Goal: Transaction & Acquisition: Book appointment/travel/reservation

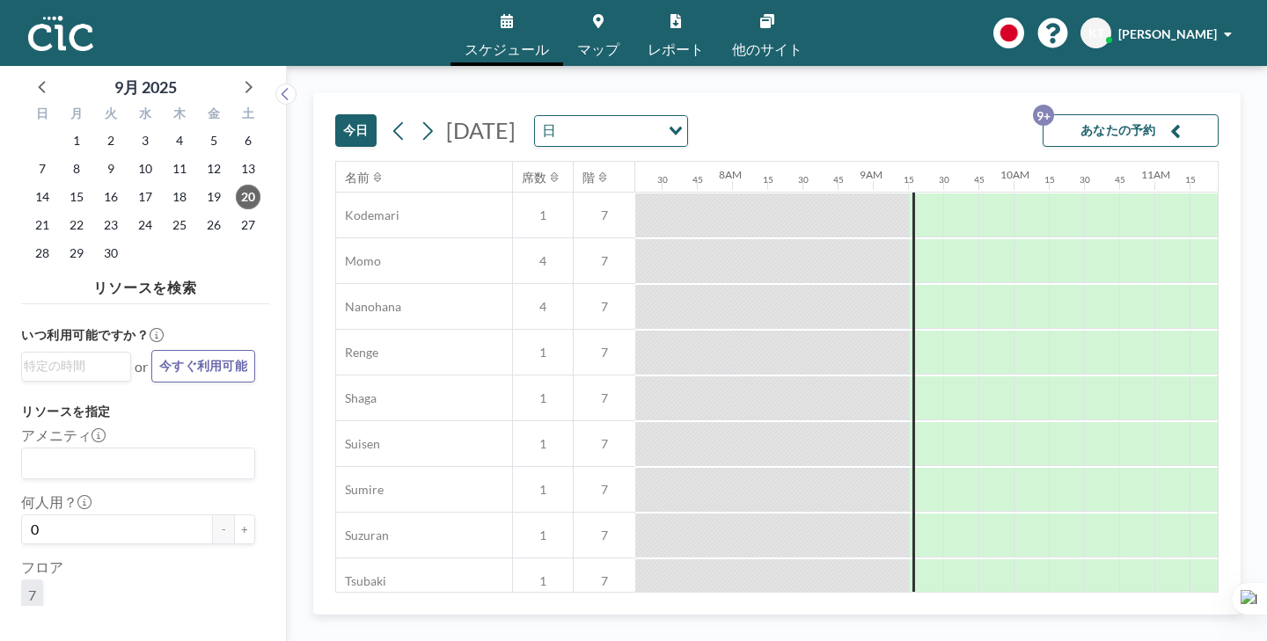
scroll to position [904, 1029]
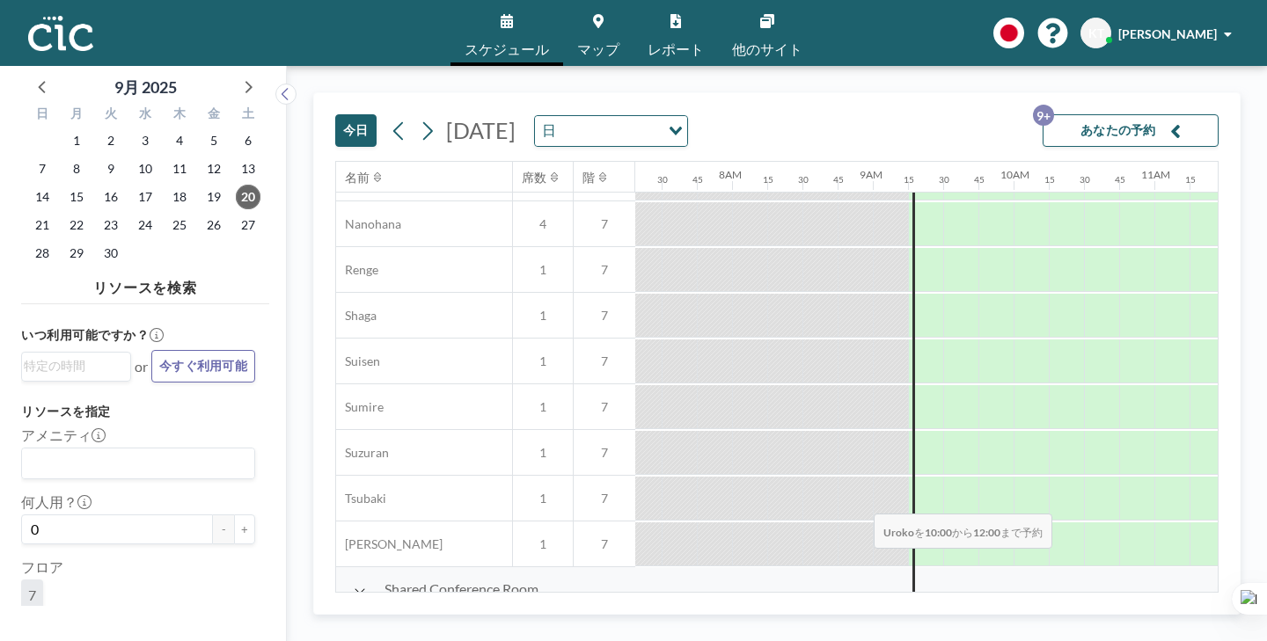
drag, startPoint x: 646, startPoint y: 462, endPoint x: 868, endPoint y: 472, distance: 222.8
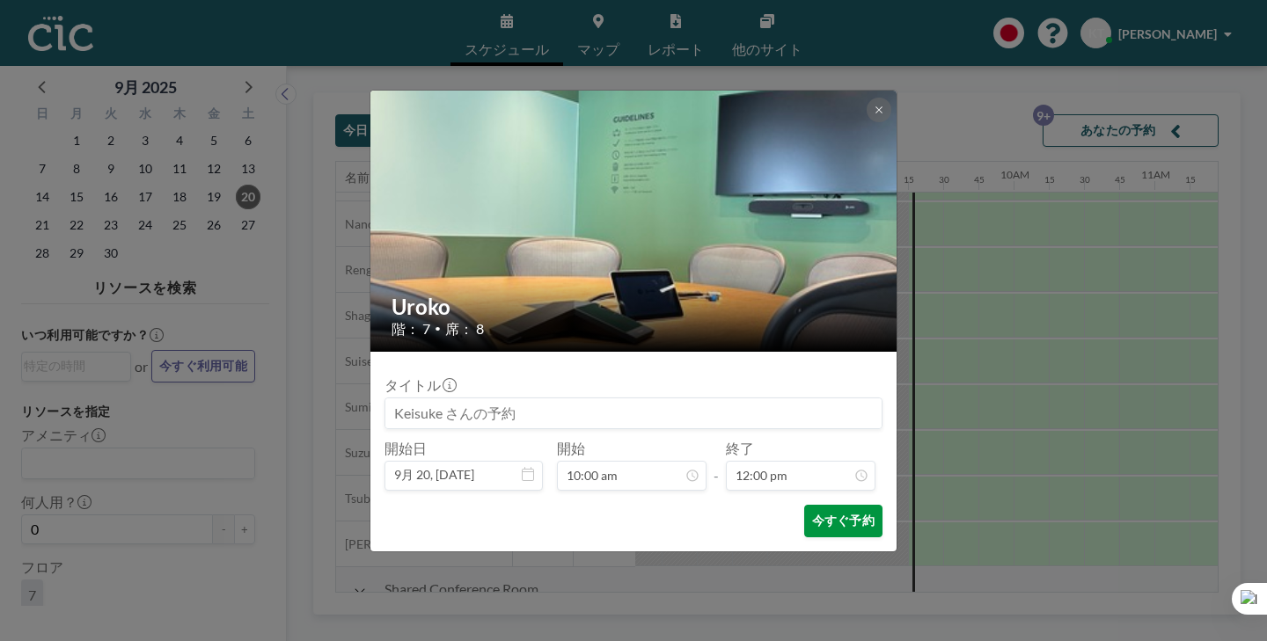
click at [822, 505] on button "今すぐ予約" at bounding box center [843, 521] width 78 height 33
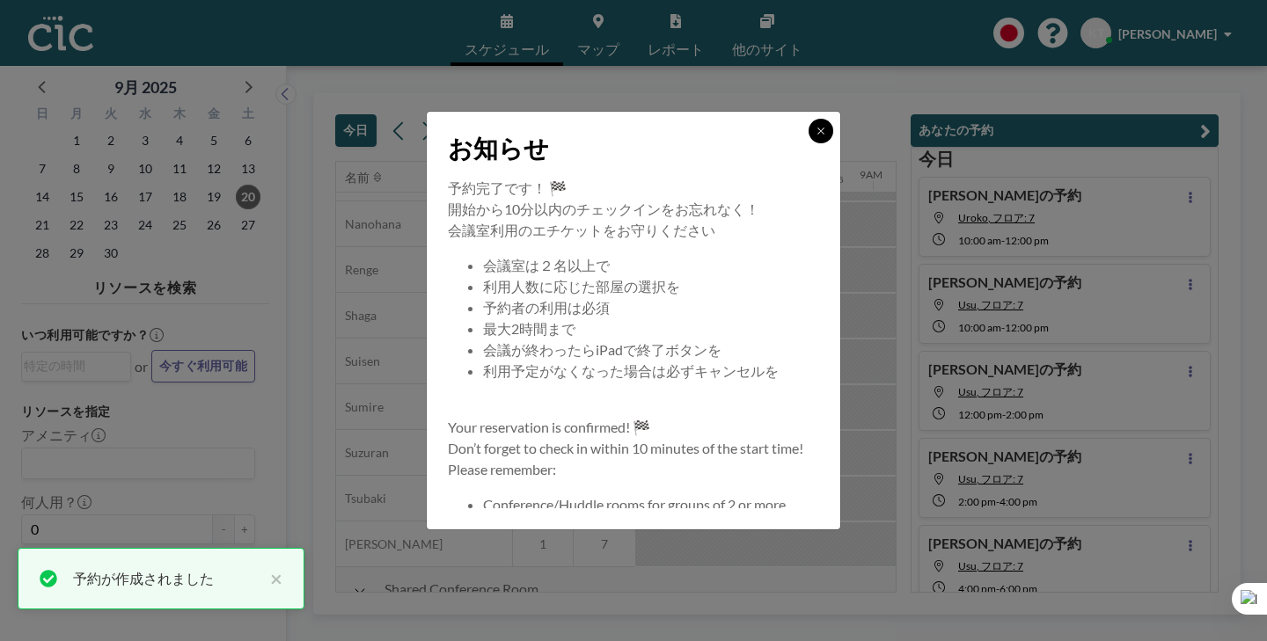
click at [809, 143] on button at bounding box center [821, 131] width 25 height 25
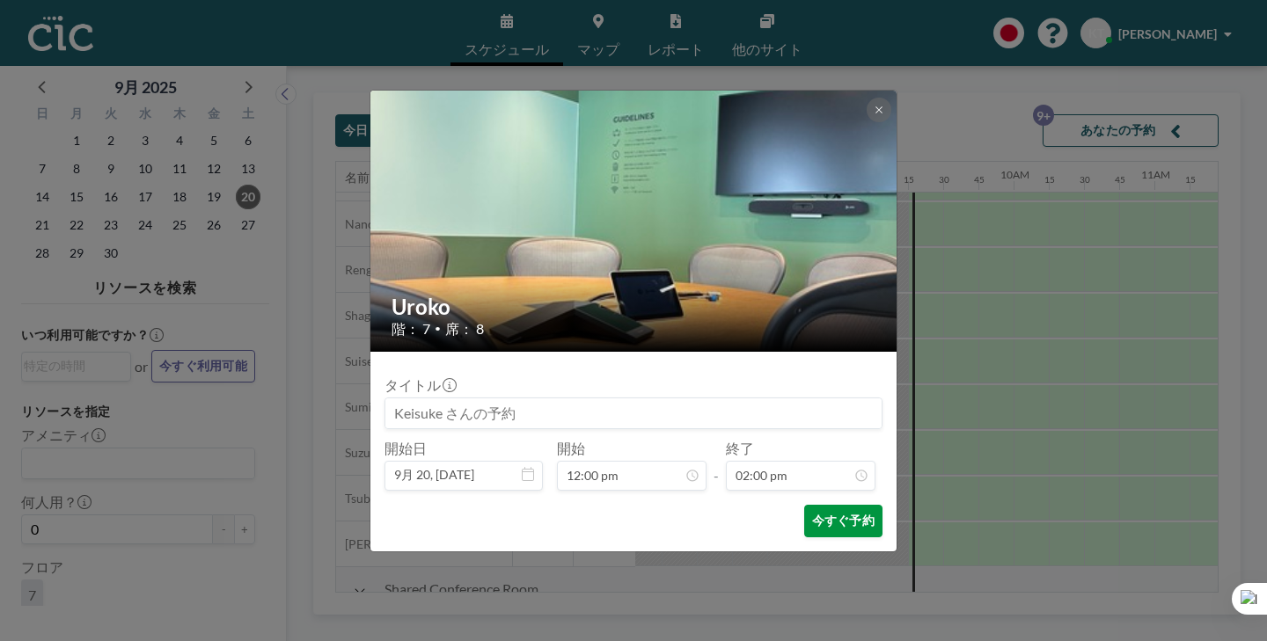
click at [809, 505] on button "今すぐ予約" at bounding box center [843, 521] width 78 height 33
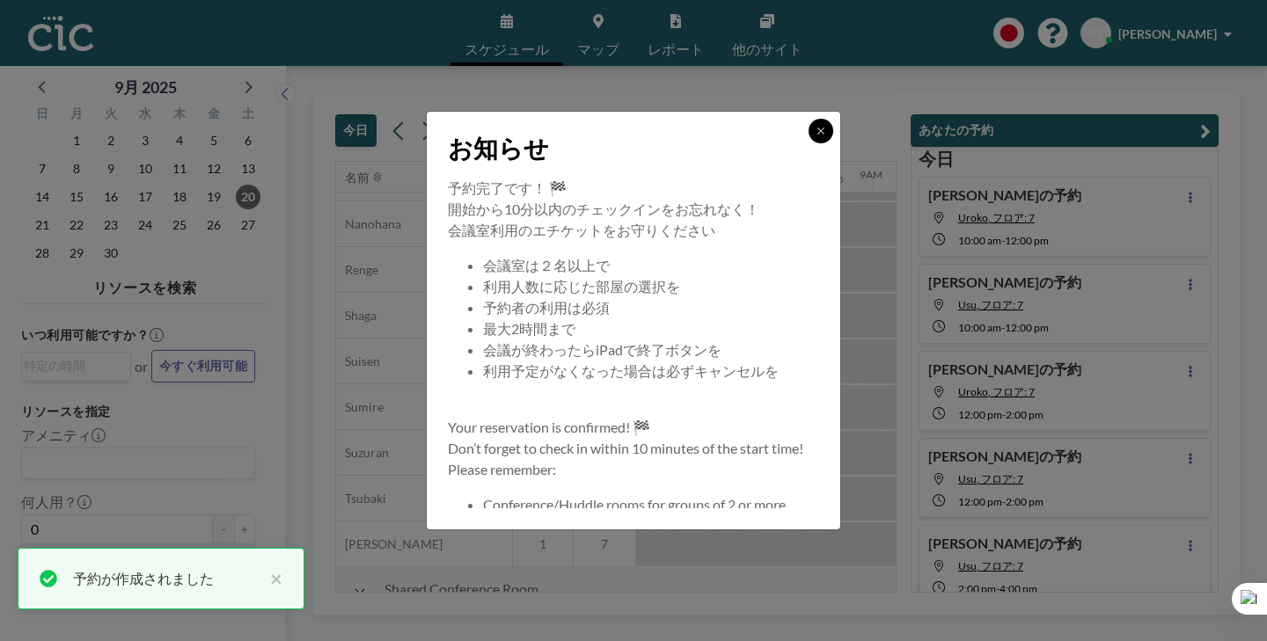
click at [816, 136] on icon at bounding box center [821, 131] width 11 height 11
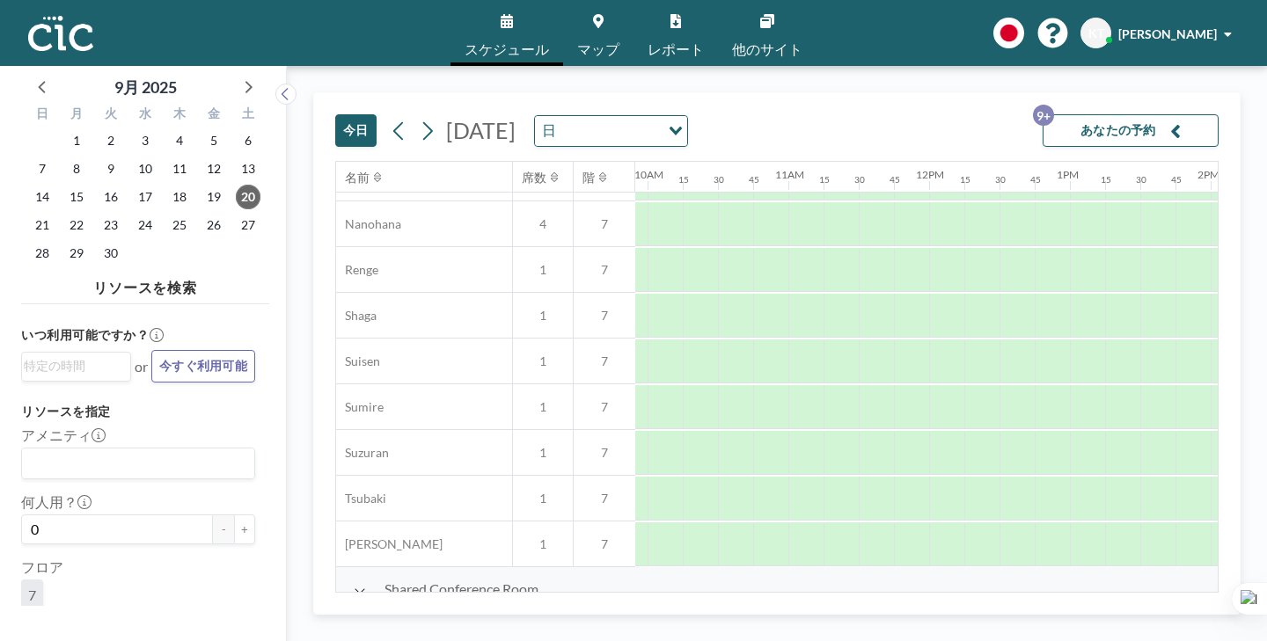
scroll to position [904, 1408]
drag, startPoint x: 726, startPoint y: 469, endPoint x: 913, endPoint y: 474, distance: 187.5
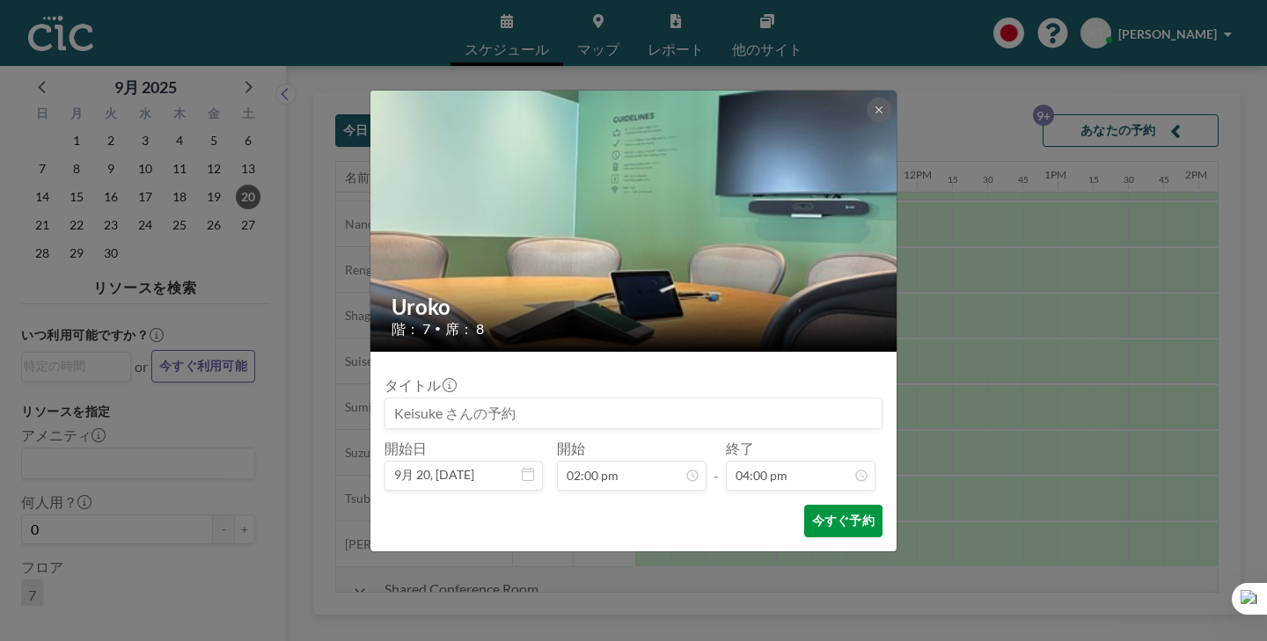
click at [827, 505] on button "今すぐ予約" at bounding box center [843, 521] width 78 height 33
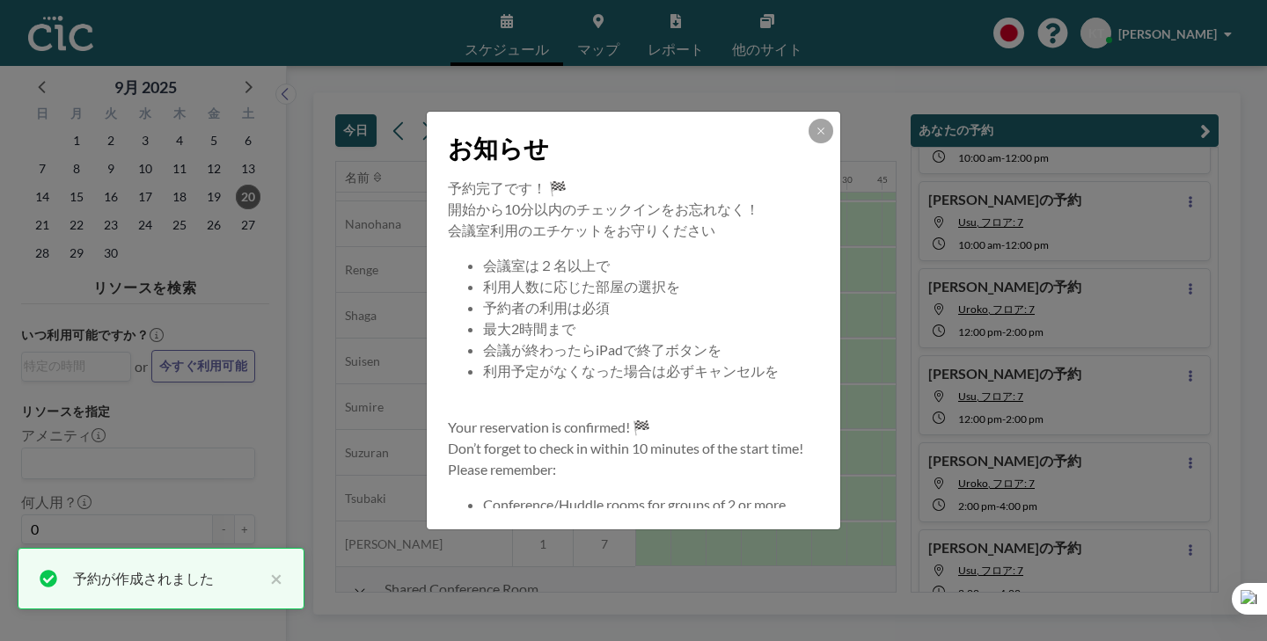
scroll to position [100, 0]
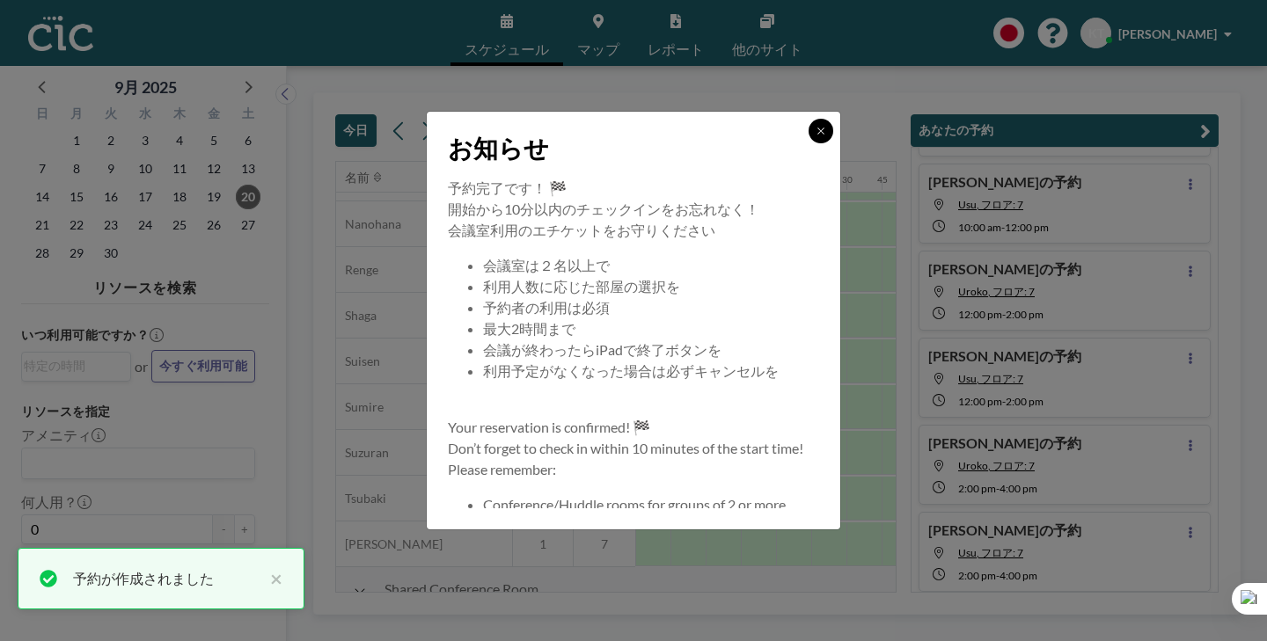
click at [816, 136] on icon at bounding box center [821, 131] width 11 height 11
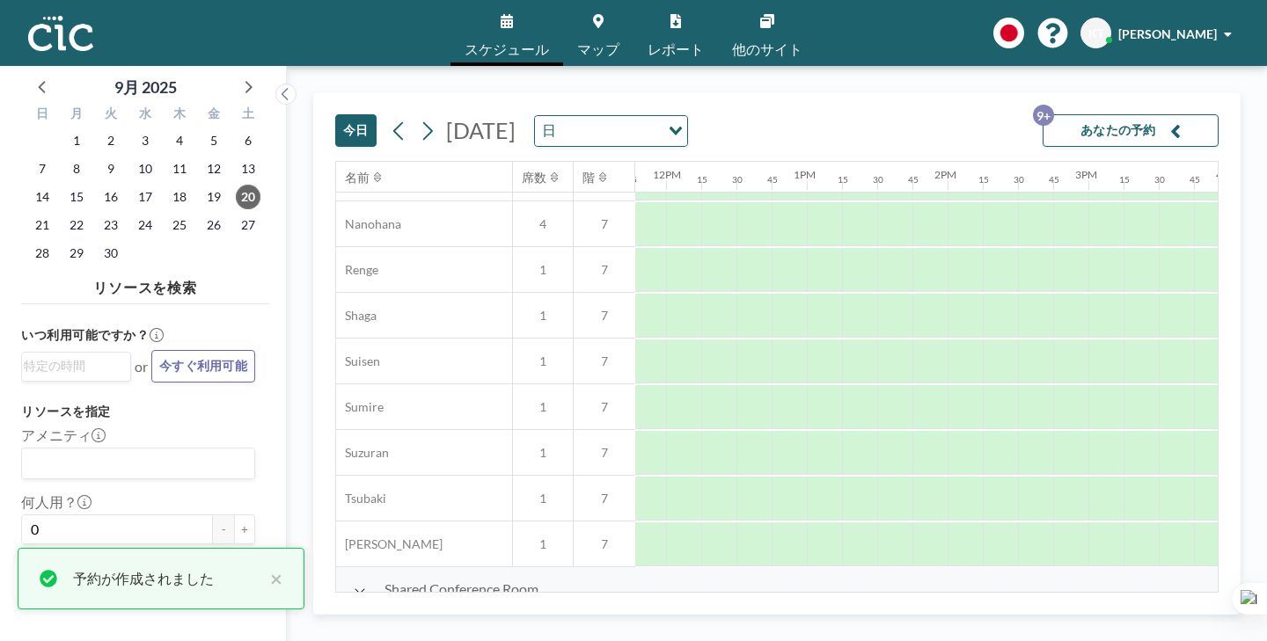
scroll to position [904, 1659]
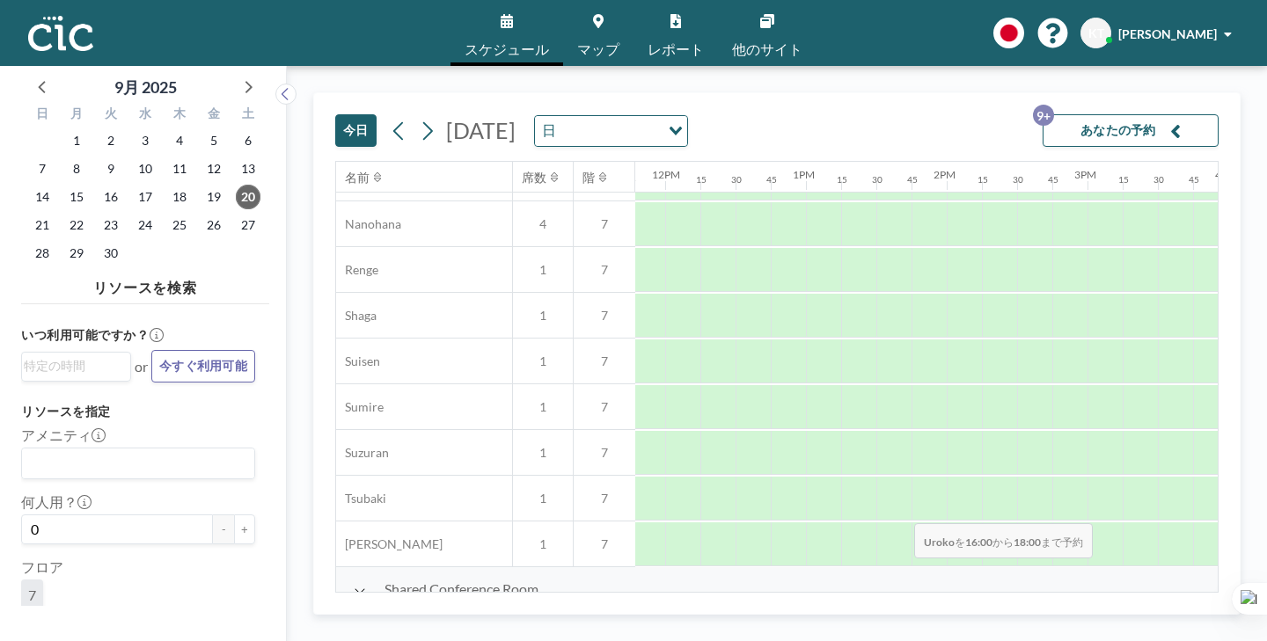
drag, startPoint x: 700, startPoint y: 472, endPoint x: 909, endPoint y: 482, distance: 208.7
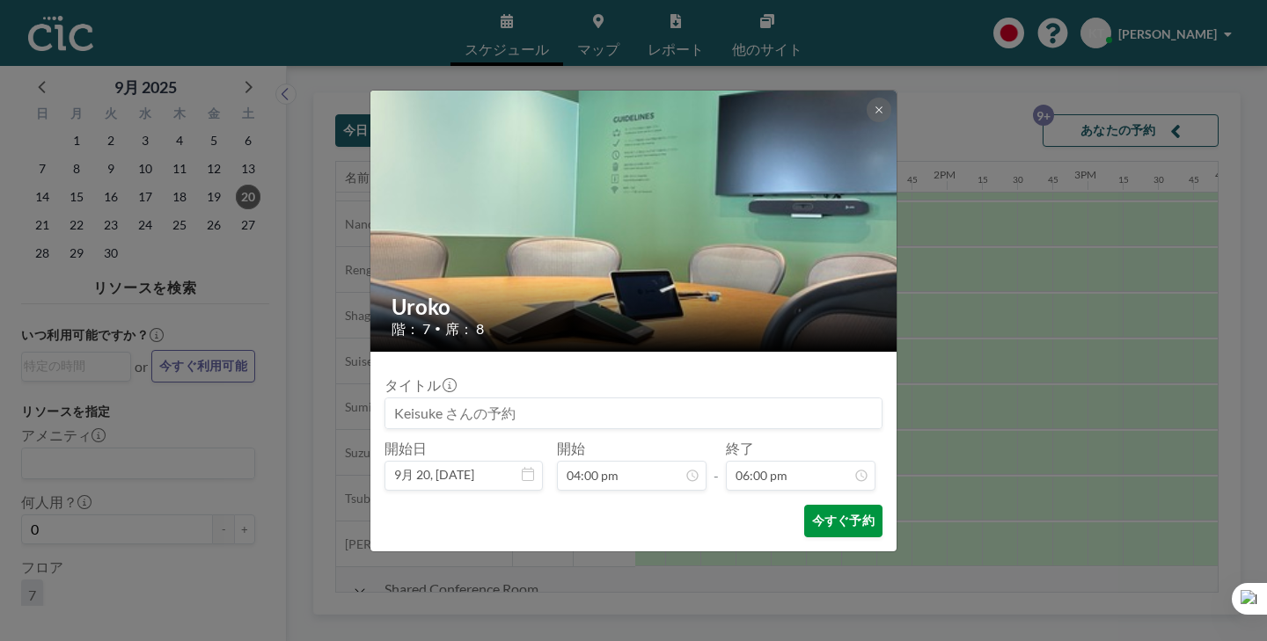
click at [804, 505] on button "今すぐ予約" at bounding box center [843, 521] width 78 height 33
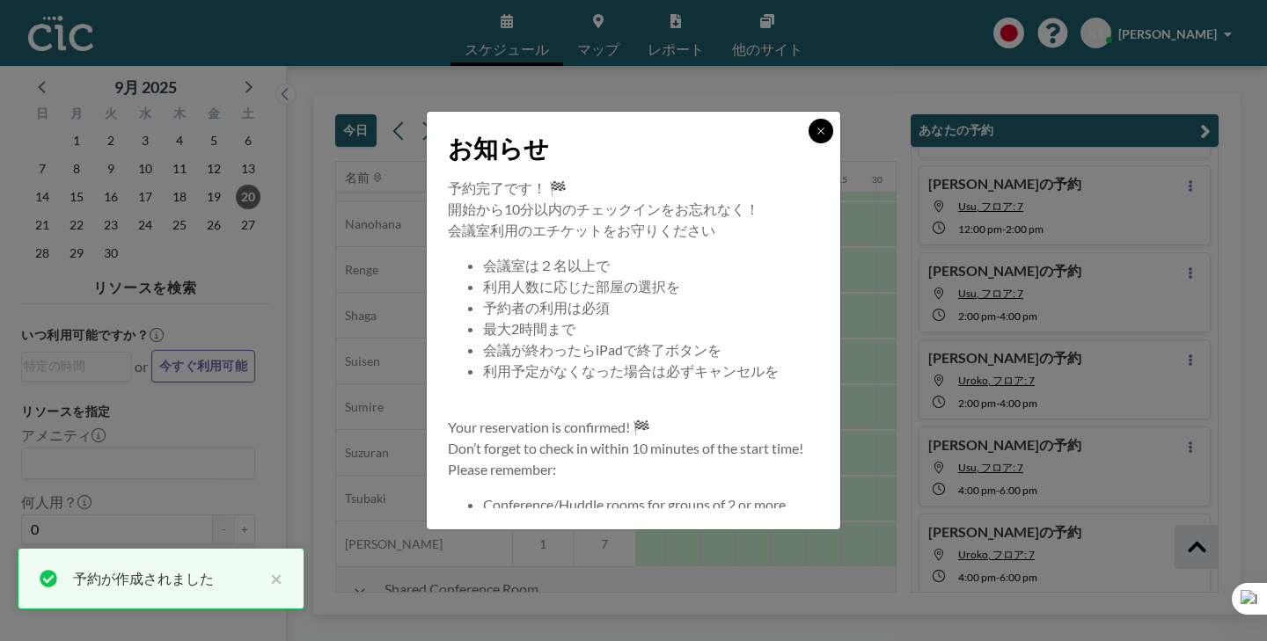
scroll to position [277, 0]
click at [816, 136] on icon at bounding box center [821, 131] width 11 height 11
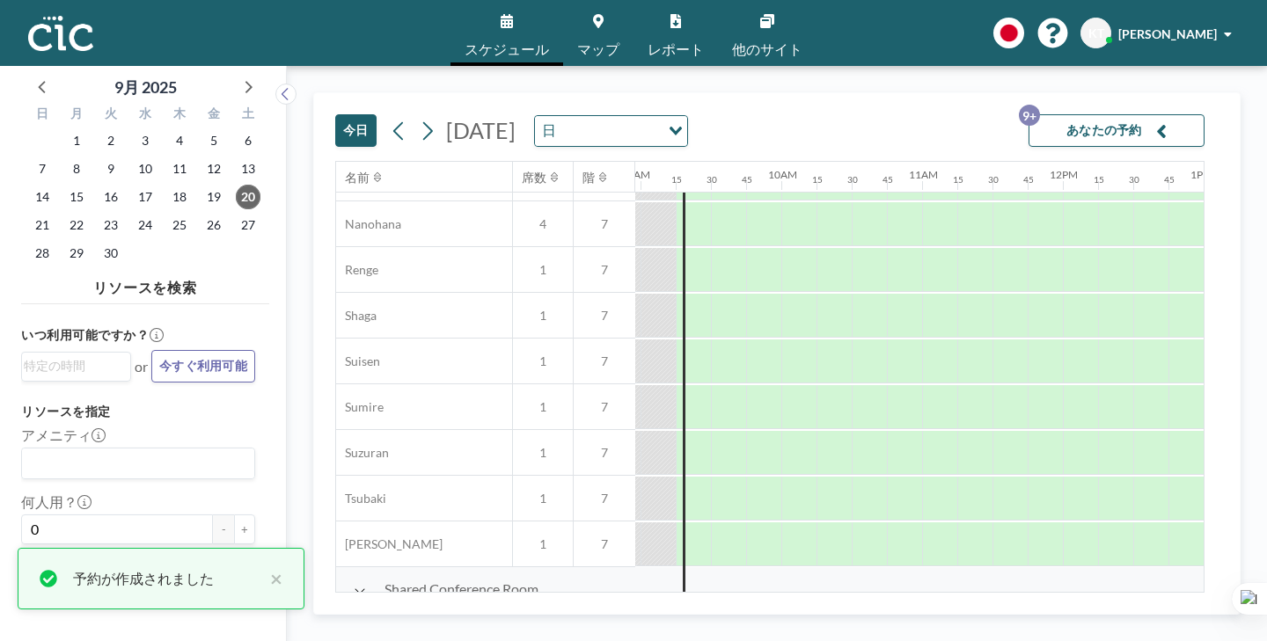
scroll to position [904, 1049]
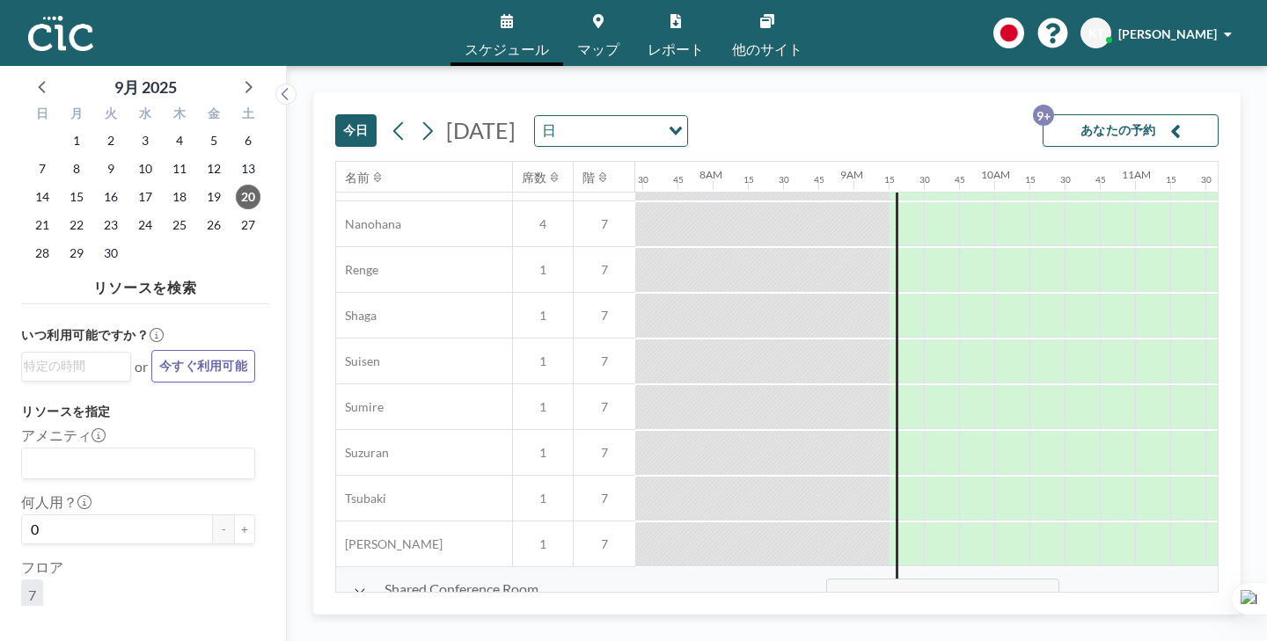
drag, startPoint x: 621, startPoint y: 580, endPoint x: 821, endPoint y: 598, distance: 200.6
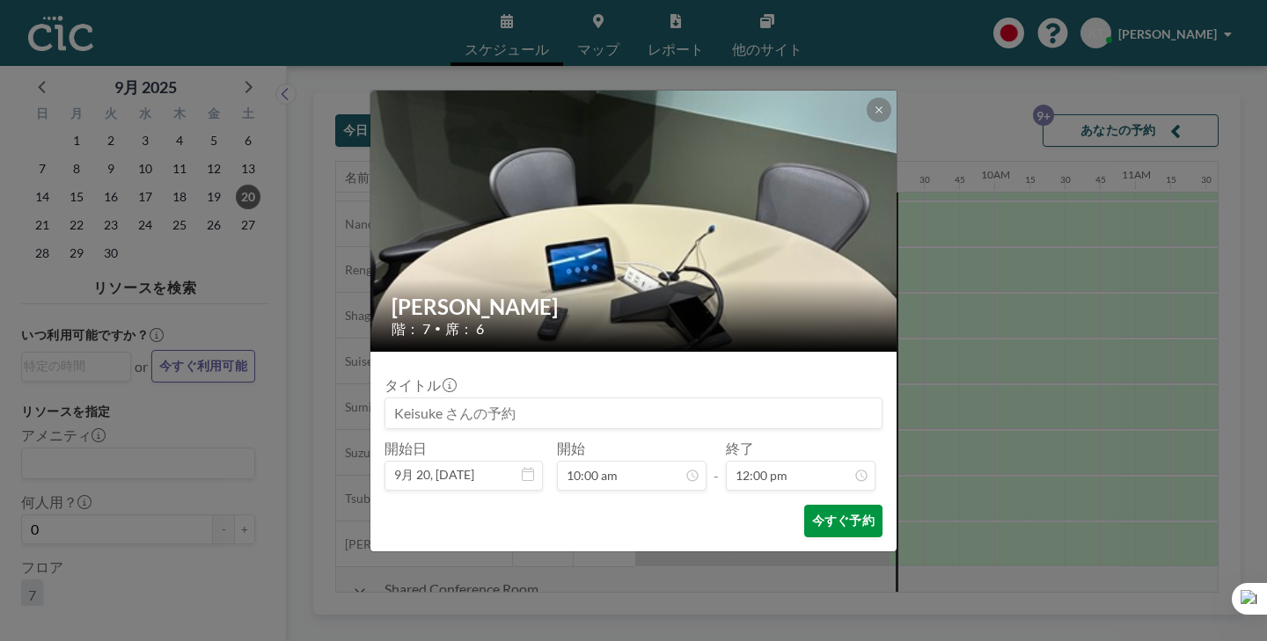
click at [814, 505] on button "今すぐ予約" at bounding box center [843, 521] width 78 height 33
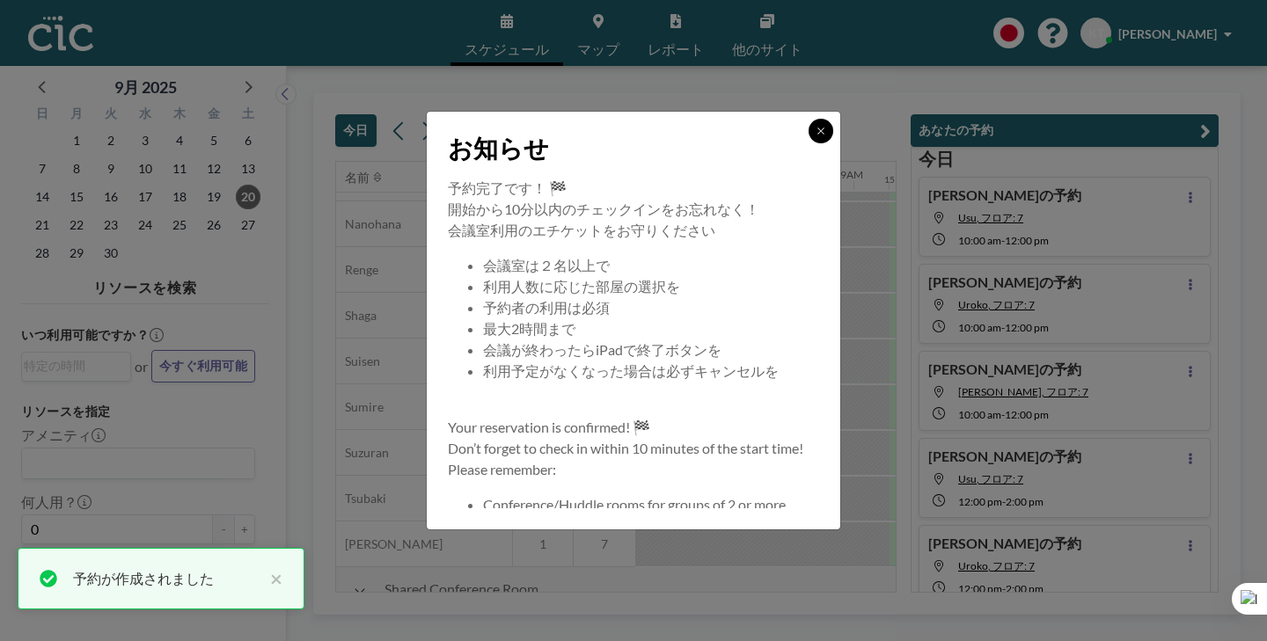
click at [816, 136] on icon at bounding box center [821, 131] width 11 height 11
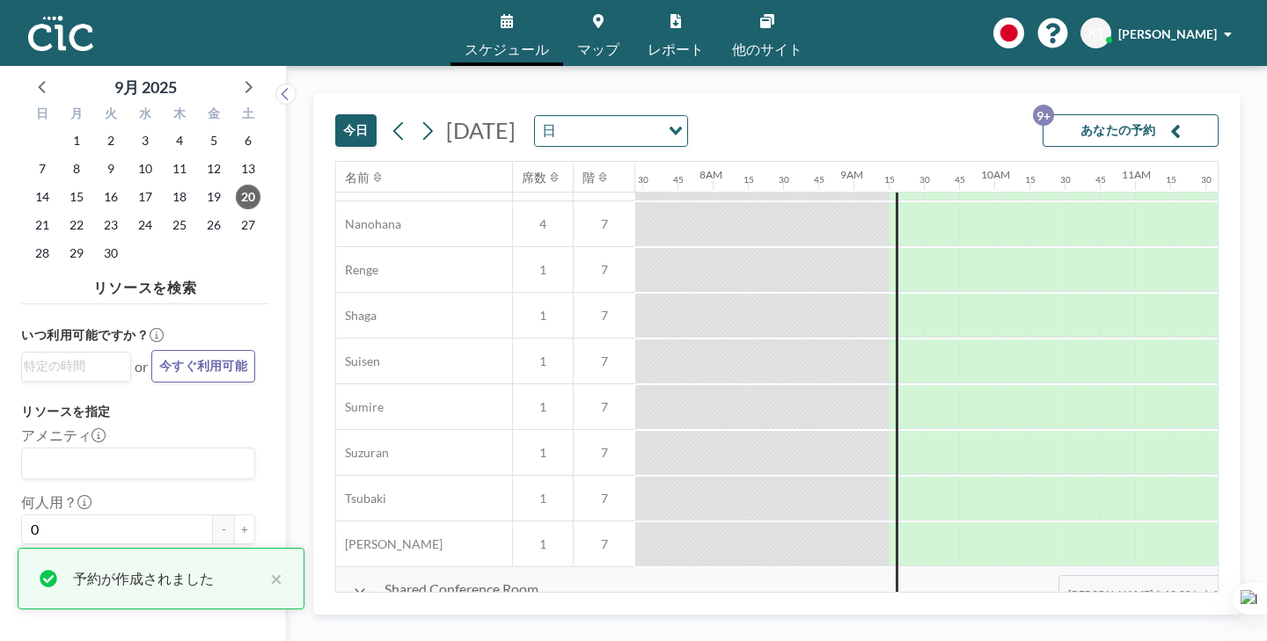
drag, startPoint x: 846, startPoint y: 581, endPoint x: 1053, endPoint y: 595, distance: 207.2
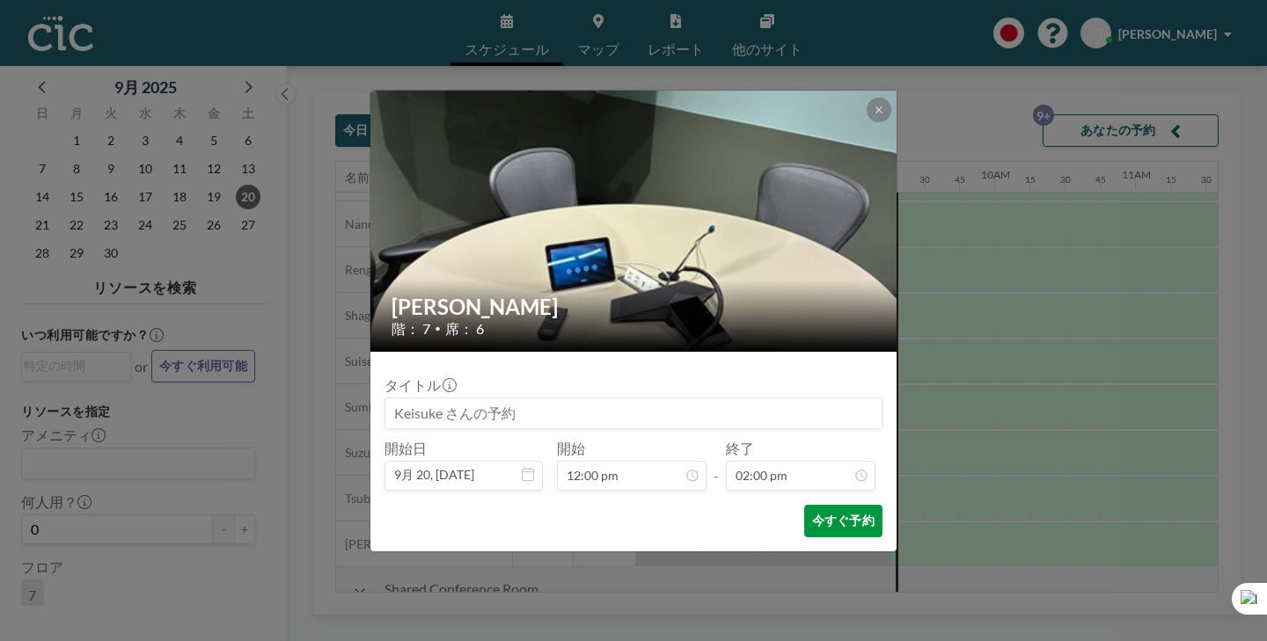
click at [809, 505] on button "今すぐ予約" at bounding box center [843, 521] width 78 height 33
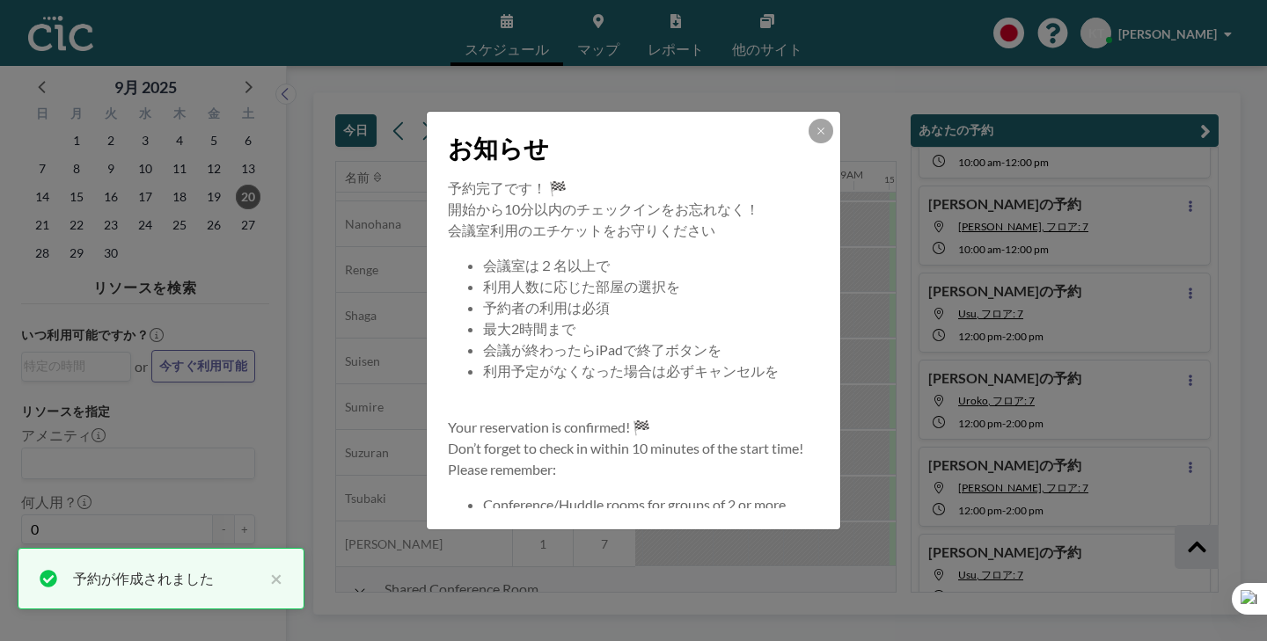
scroll to position [172, 0]
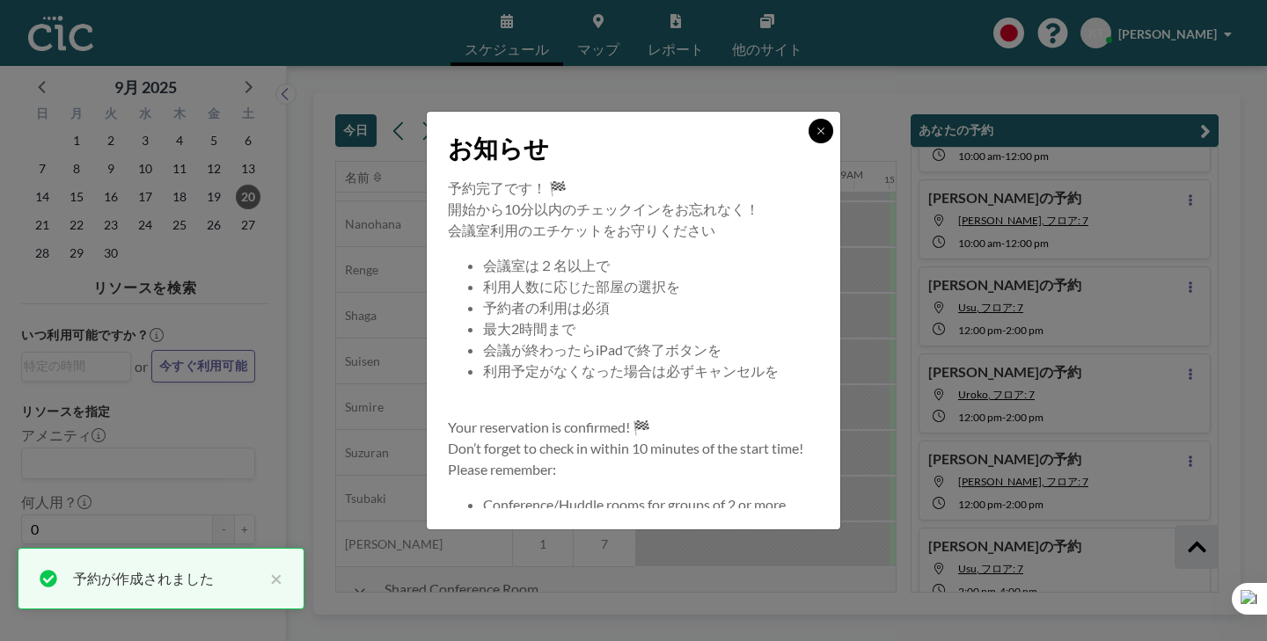
click at [816, 136] on icon at bounding box center [821, 131] width 11 height 11
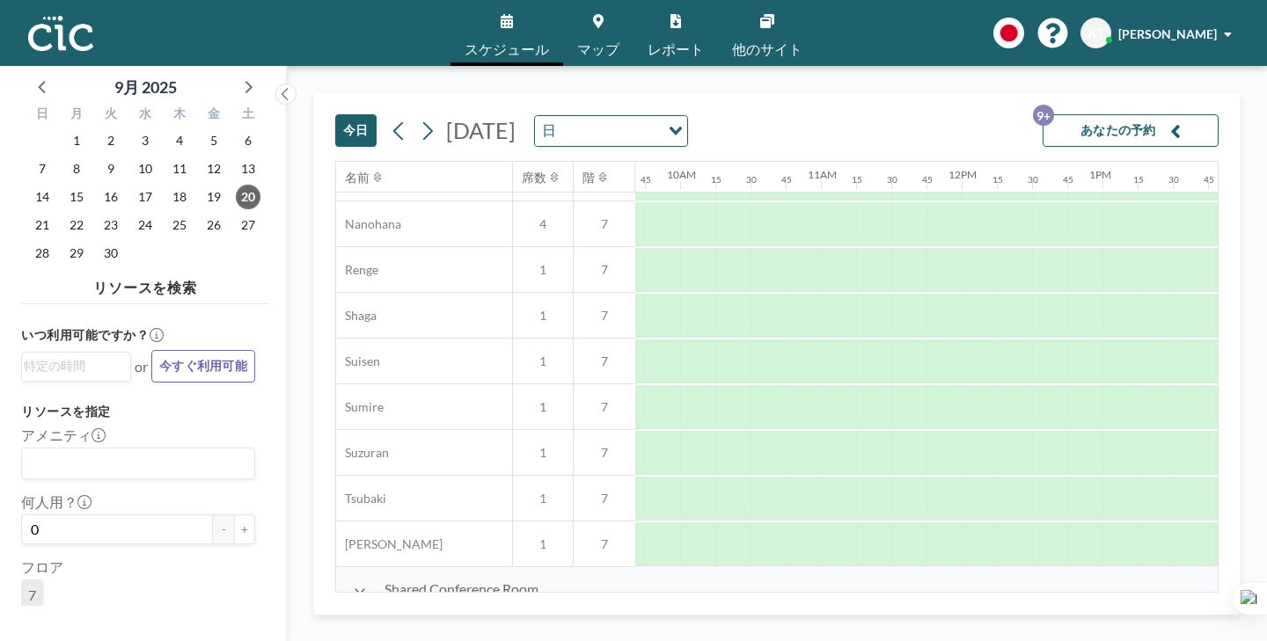
scroll to position [904, 1364]
drag, startPoint x: 773, startPoint y: 568, endPoint x: 988, endPoint y: 589, distance: 215.6
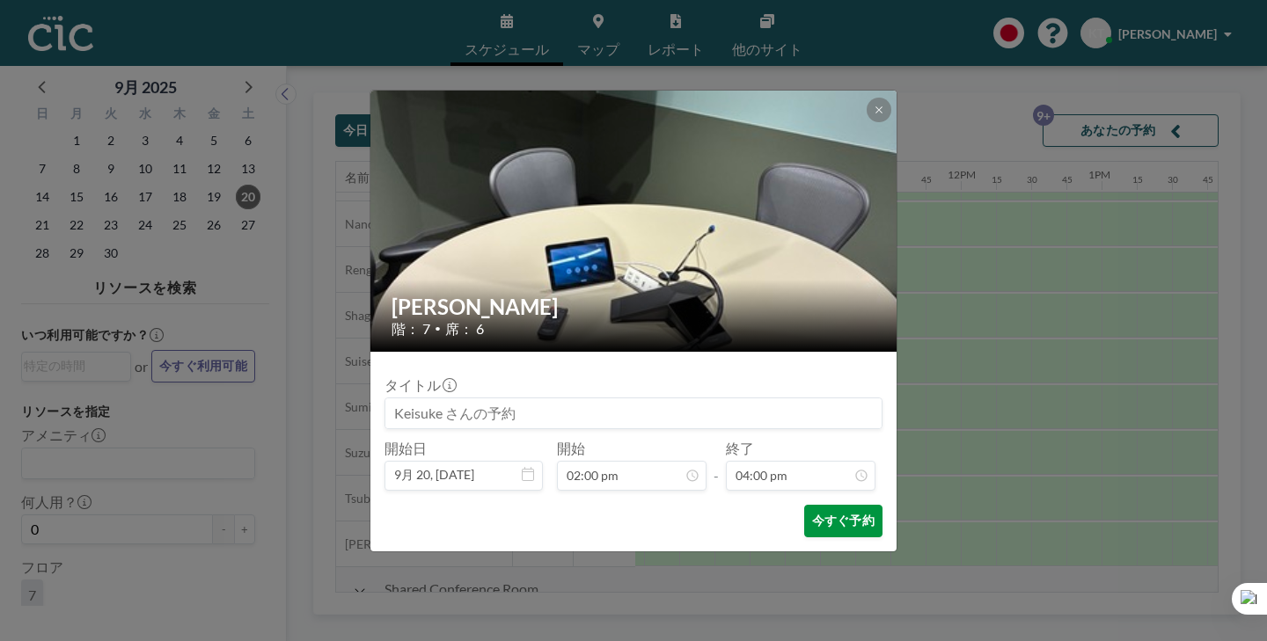
click at [828, 505] on button "今すぐ予約" at bounding box center [843, 521] width 78 height 33
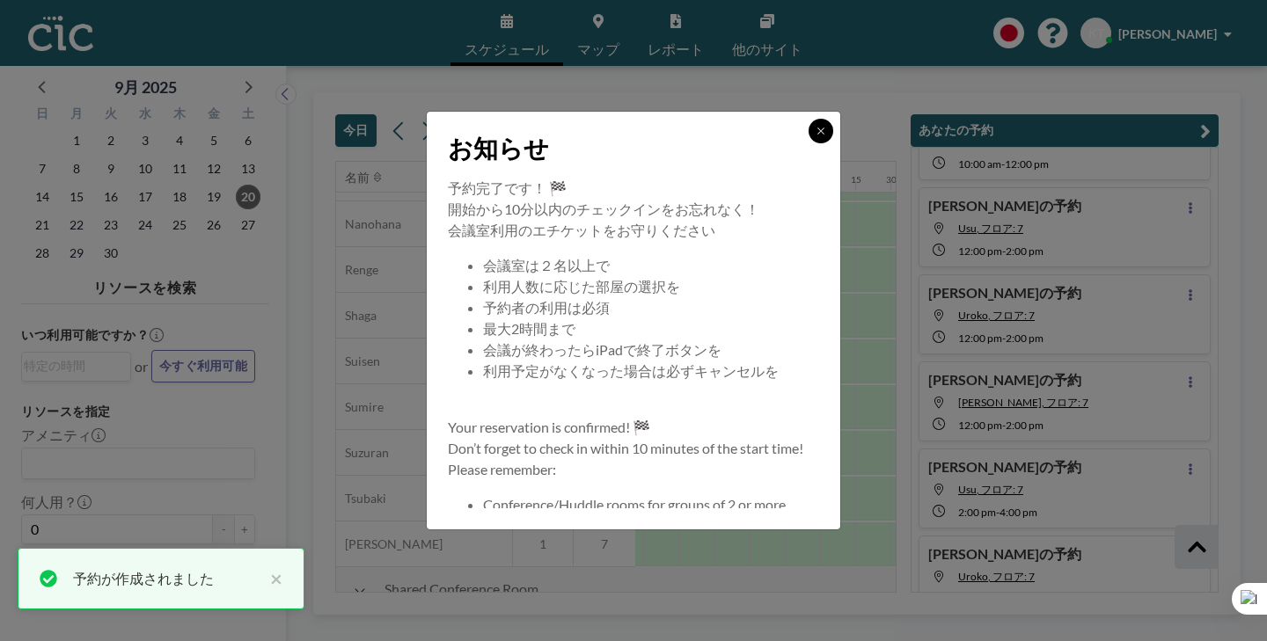
scroll to position [253, 0]
click at [816, 136] on icon at bounding box center [821, 131] width 11 height 11
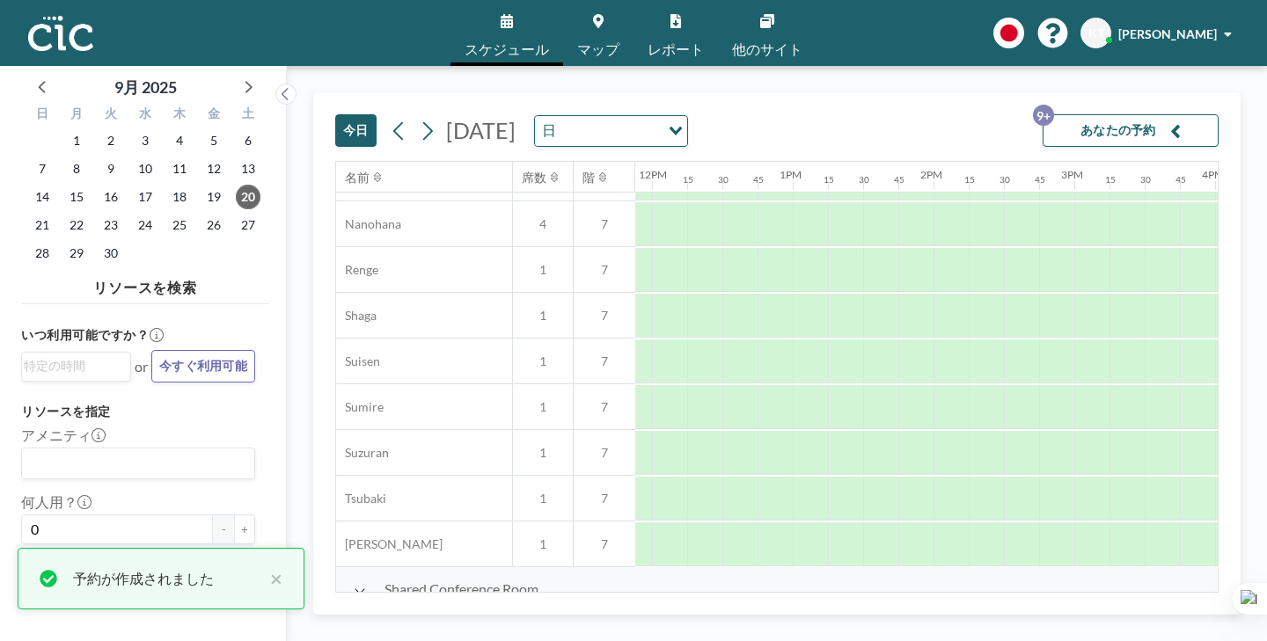
scroll to position [904, 1675]
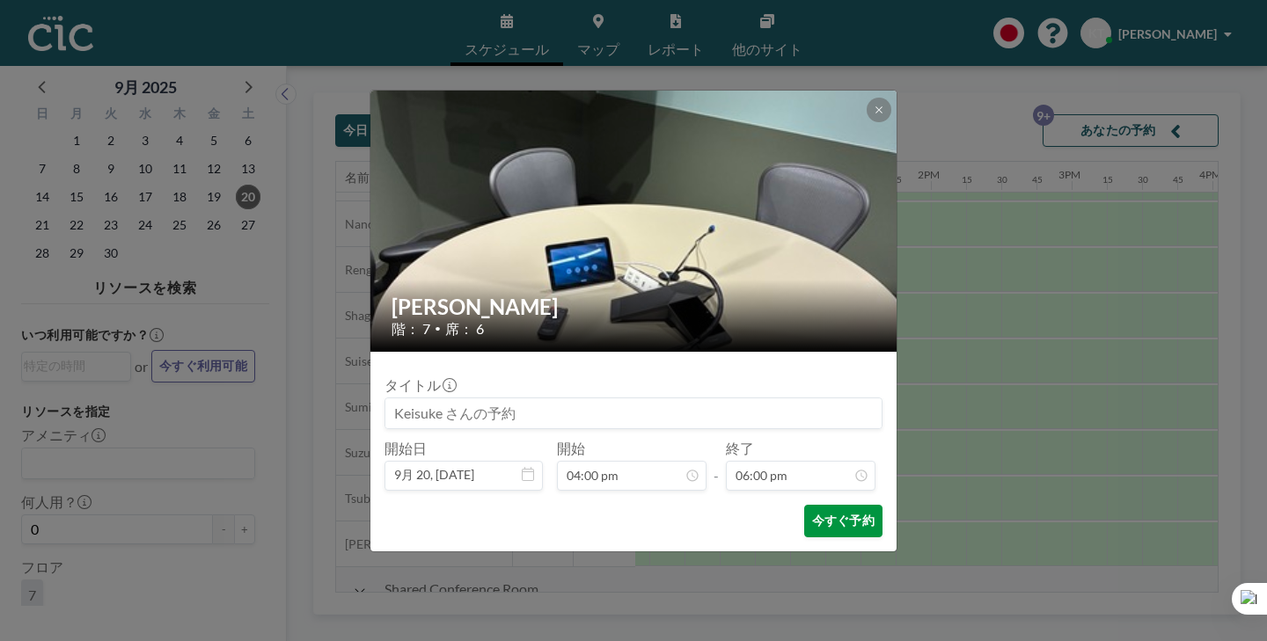
click at [804, 505] on button "今すぐ予約" at bounding box center [843, 521] width 78 height 33
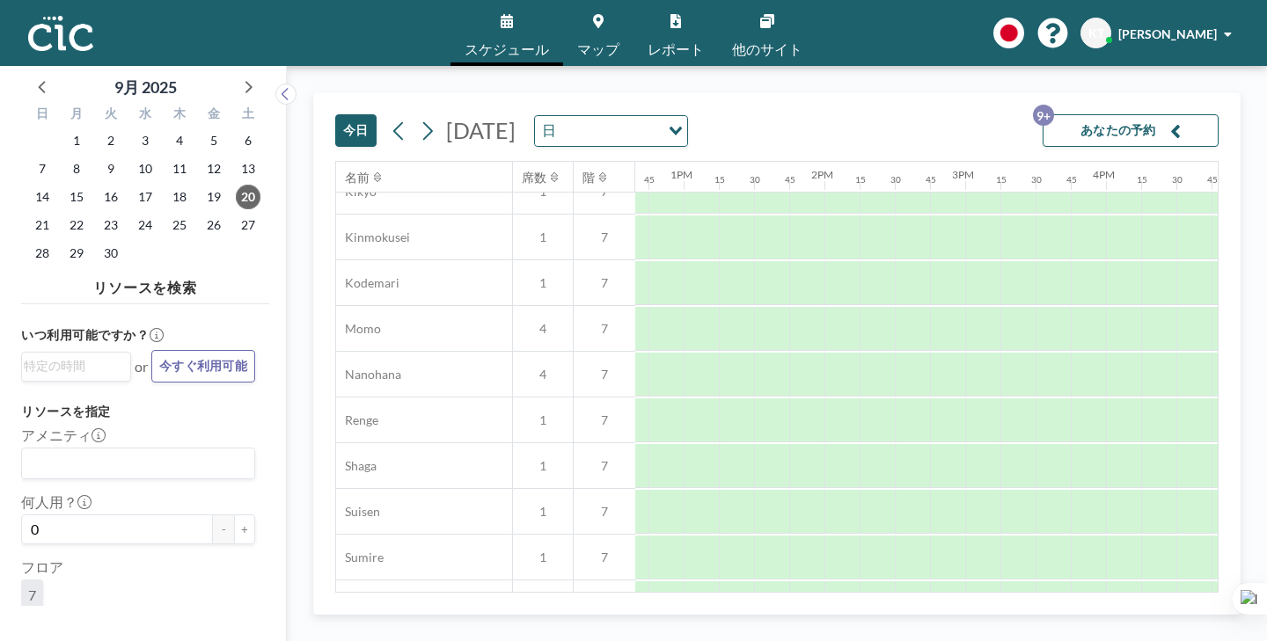
scroll to position [904, 1782]
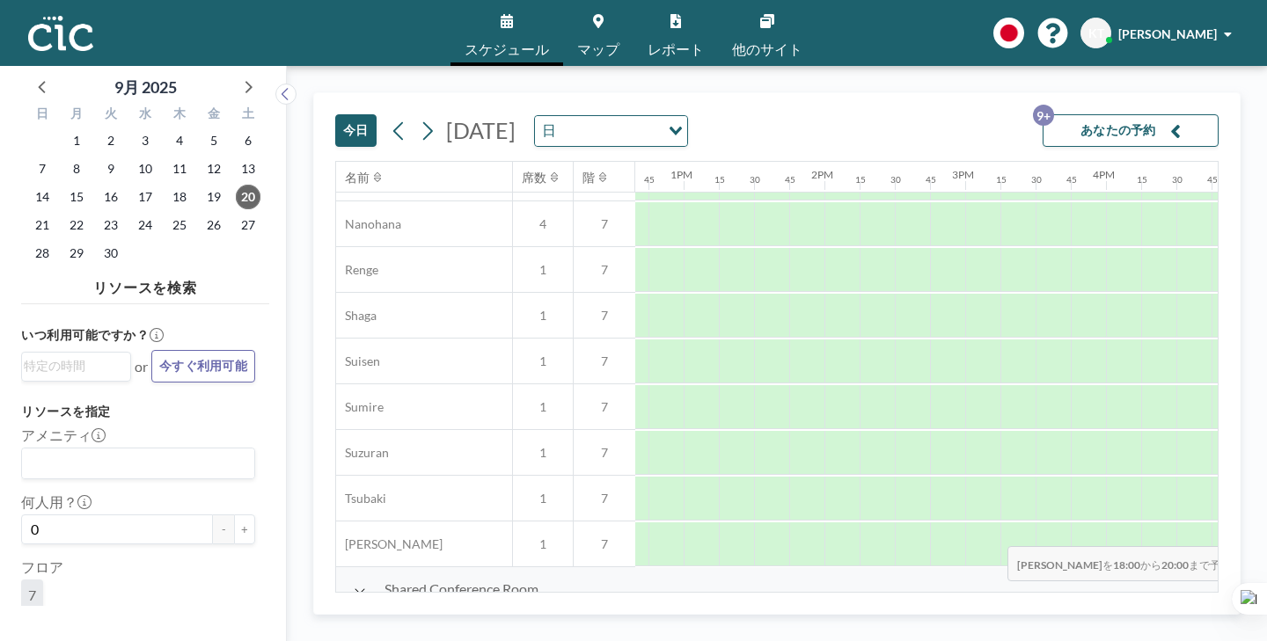
drag, startPoint x: 812, startPoint y: 585, endPoint x: 1003, endPoint y: 566, distance: 191.9
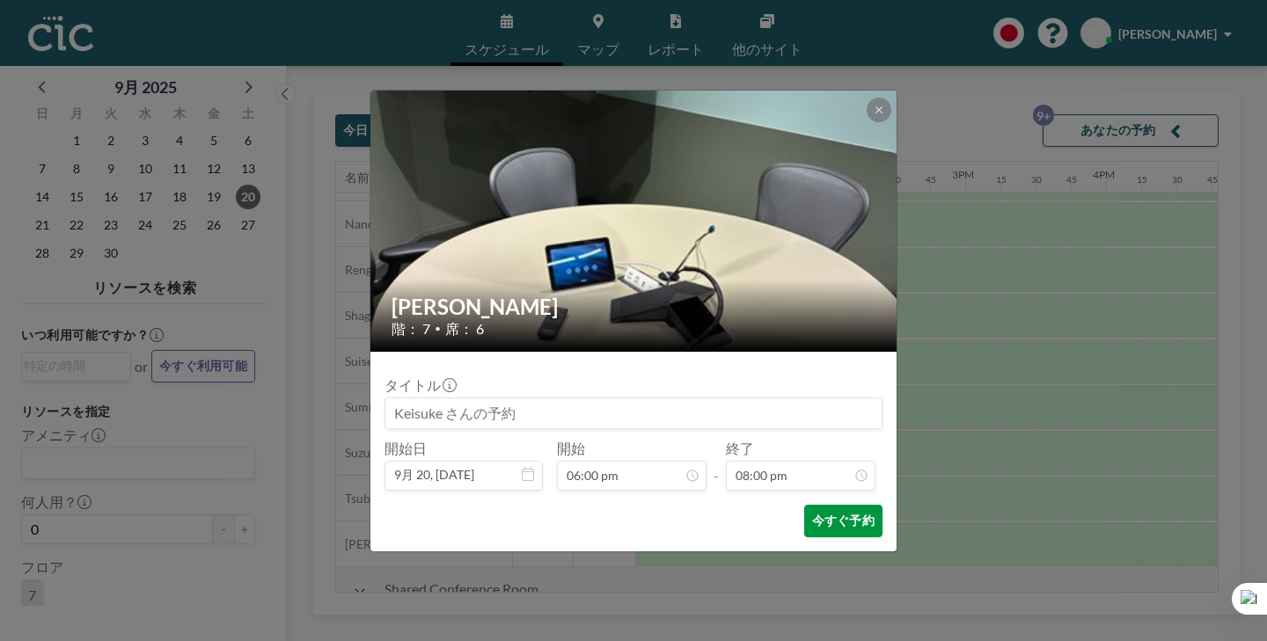
click at [822, 505] on button "今すぐ予約" at bounding box center [843, 521] width 78 height 33
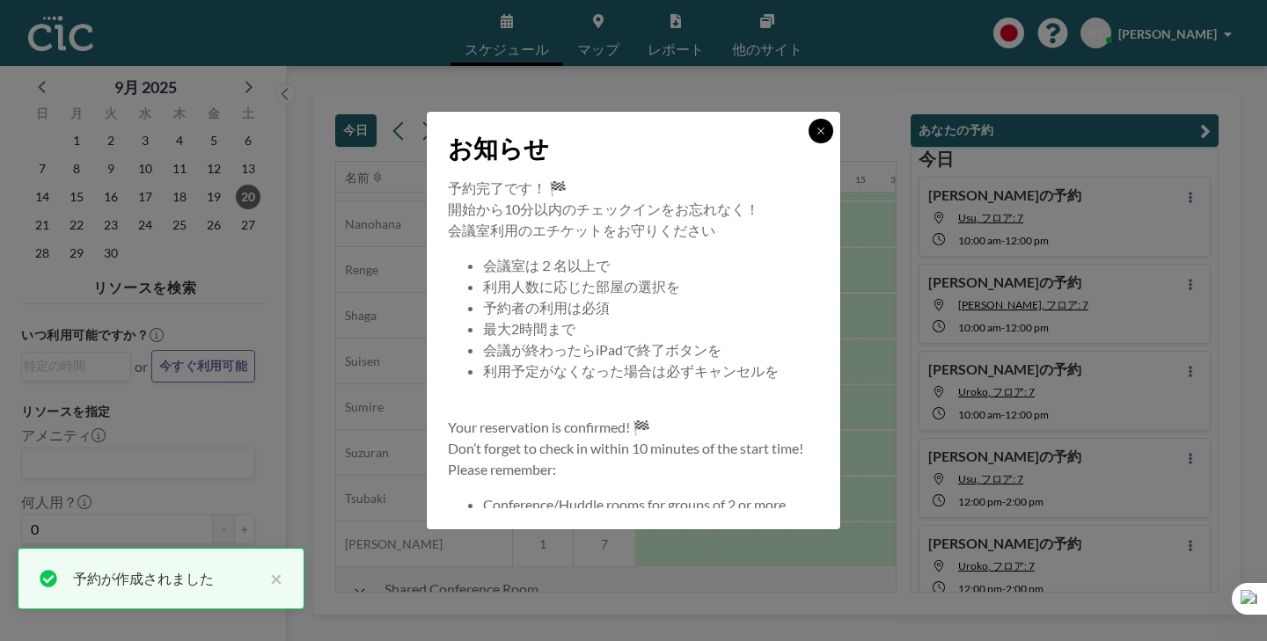
click at [809, 143] on button at bounding box center [821, 131] width 25 height 25
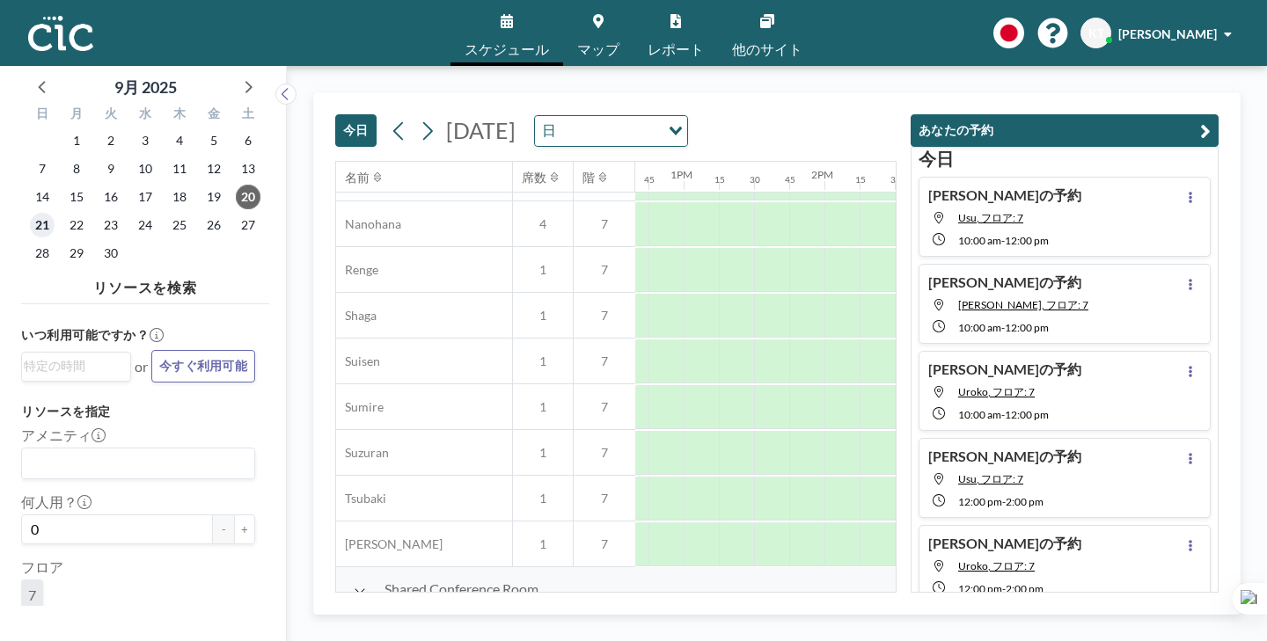
click at [30, 213] on span "21" at bounding box center [42, 225] width 25 height 25
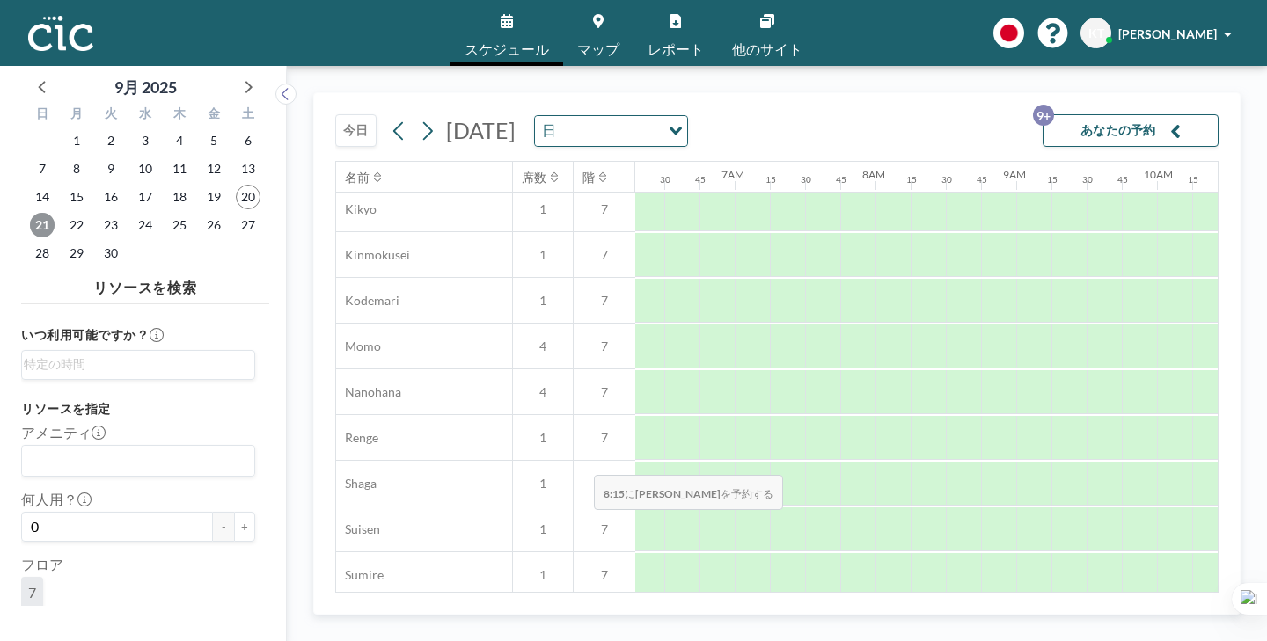
scroll to position [904, 886]
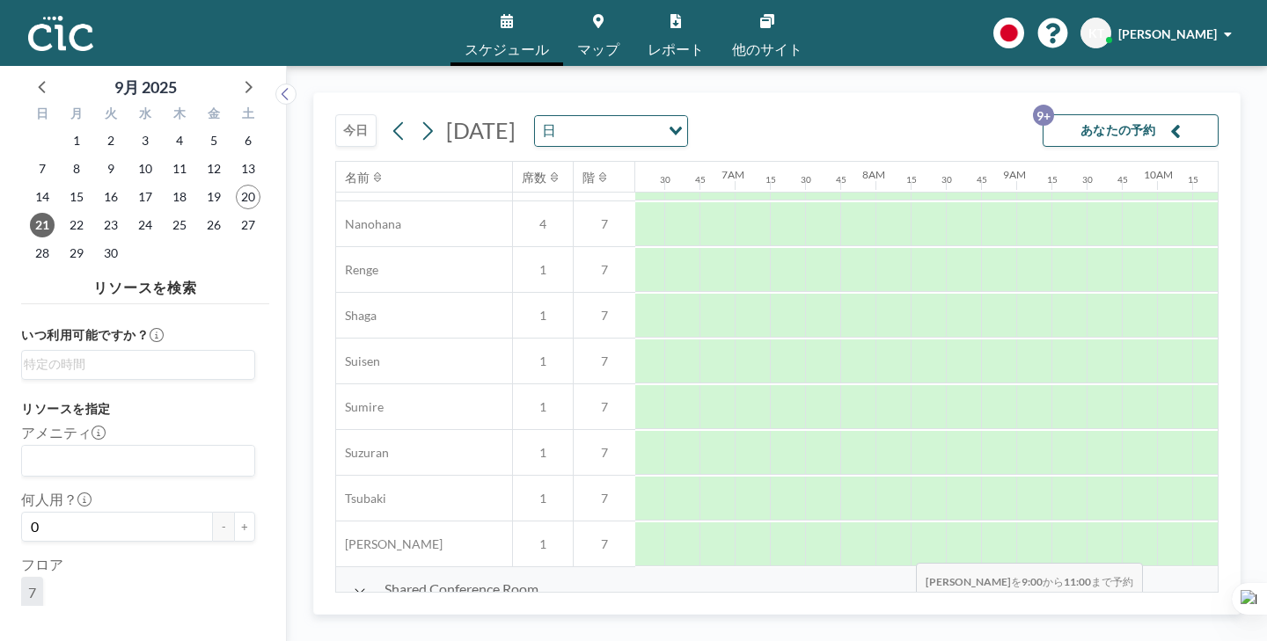
drag, startPoint x: 672, startPoint y: 565, endPoint x: 911, endPoint y: 582, distance: 239.1
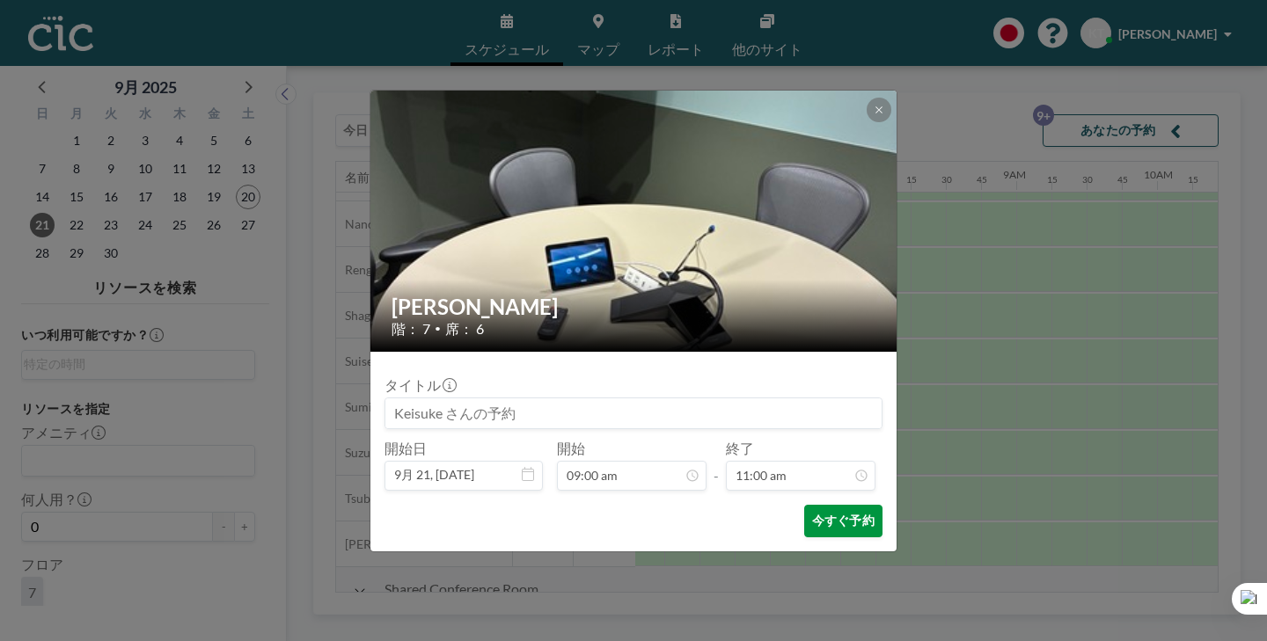
click at [810, 505] on button "今すぐ予約" at bounding box center [843, 521] width 78 height 33
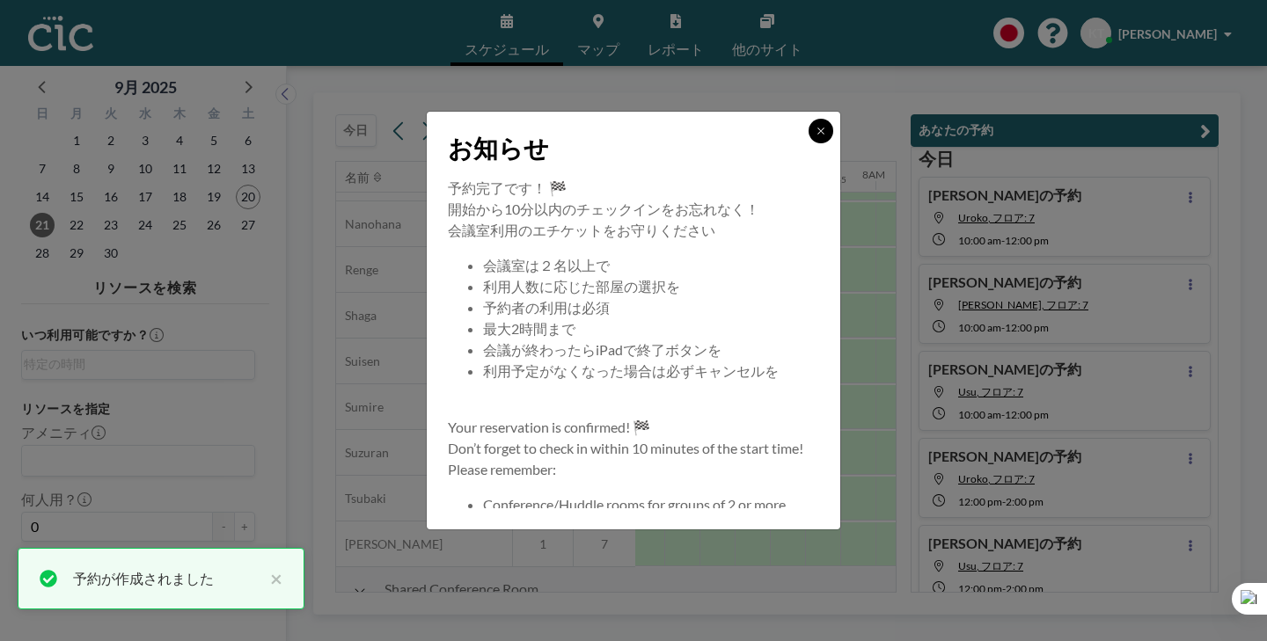
click at [809, 143] on button at bounding box center [821, 131] width 25 height 25
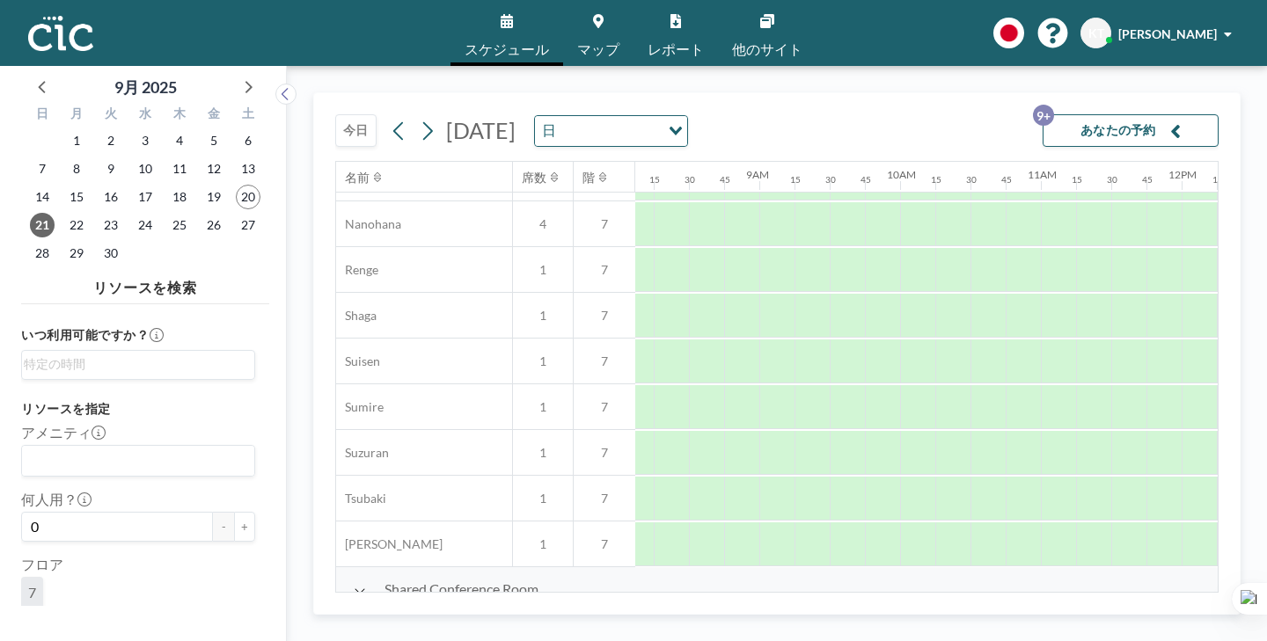
scroll to position [904, 1152]
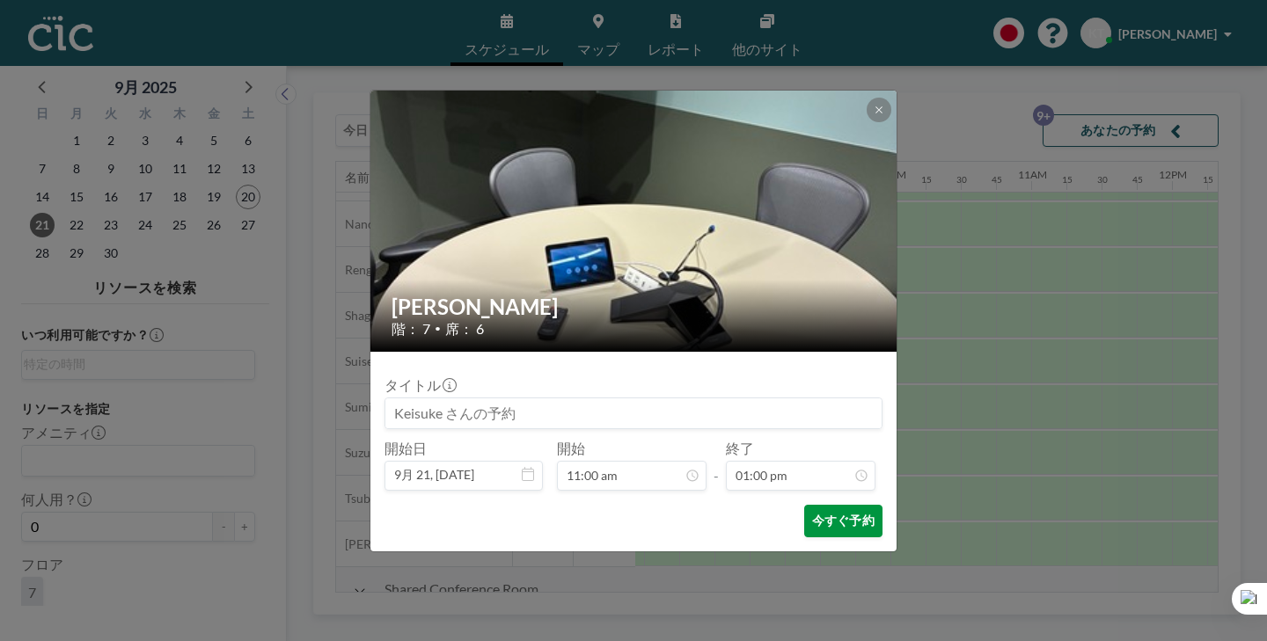
click at [806, 505] on button "今すぐ予約" at bounding box center [843, 521] width 78 height 33
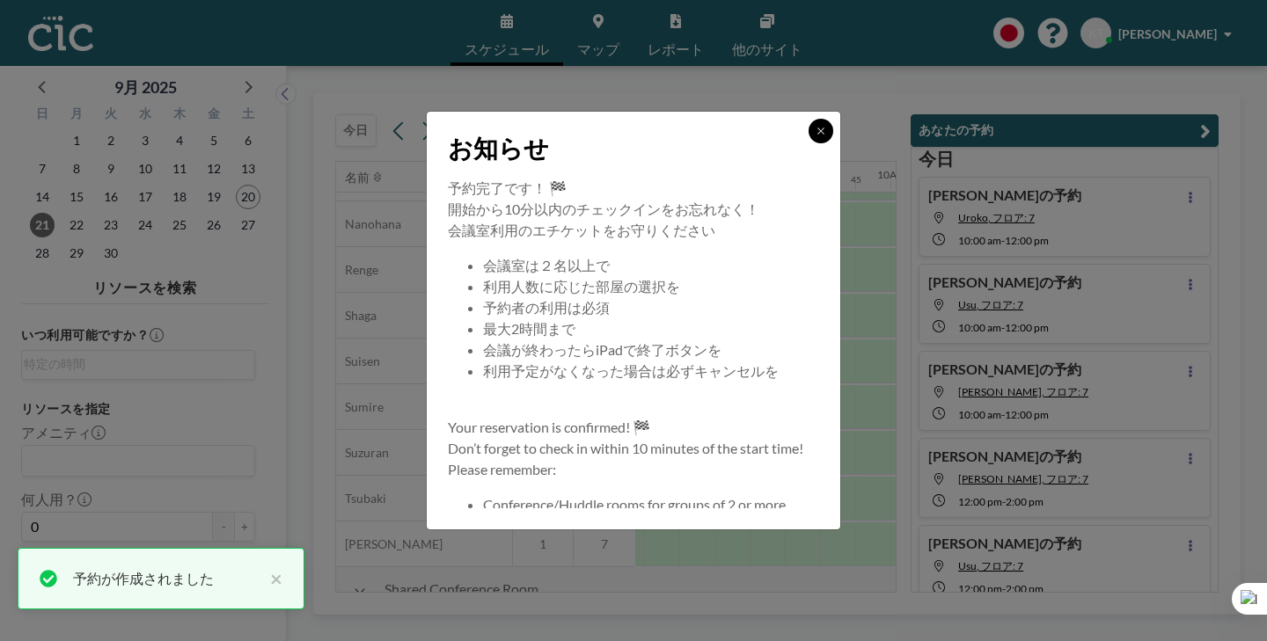
click at [809, 143] on button at bounding box center [821, 131] width 25 height 25
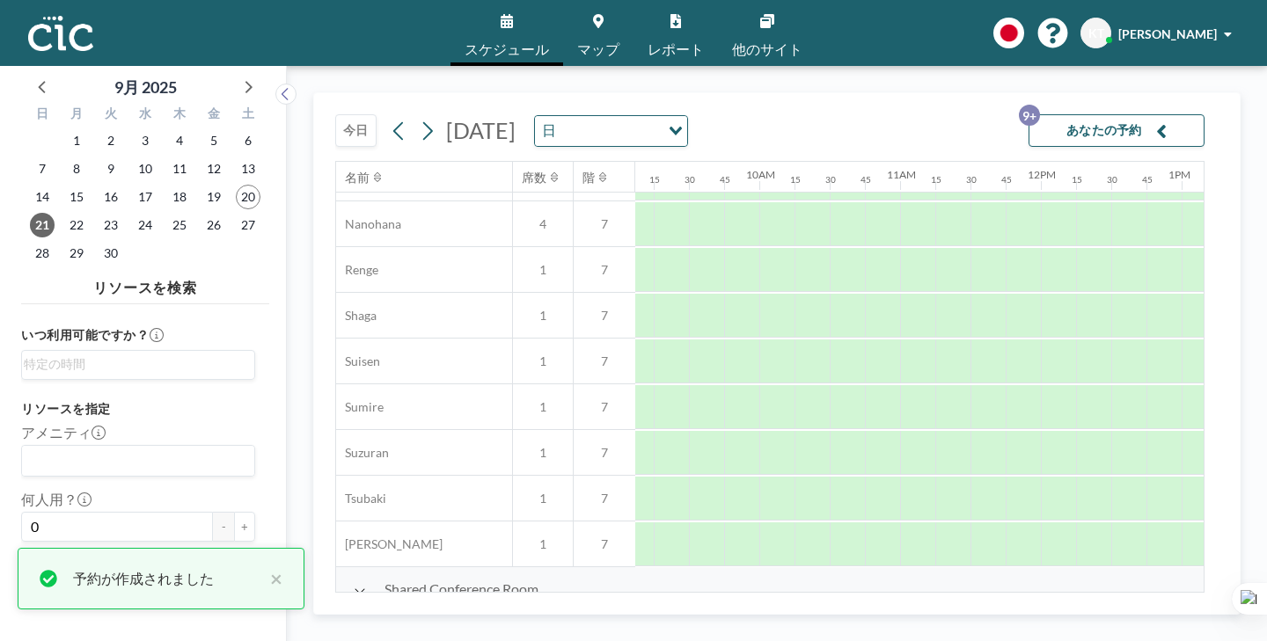
scroll to position [904, 1365]
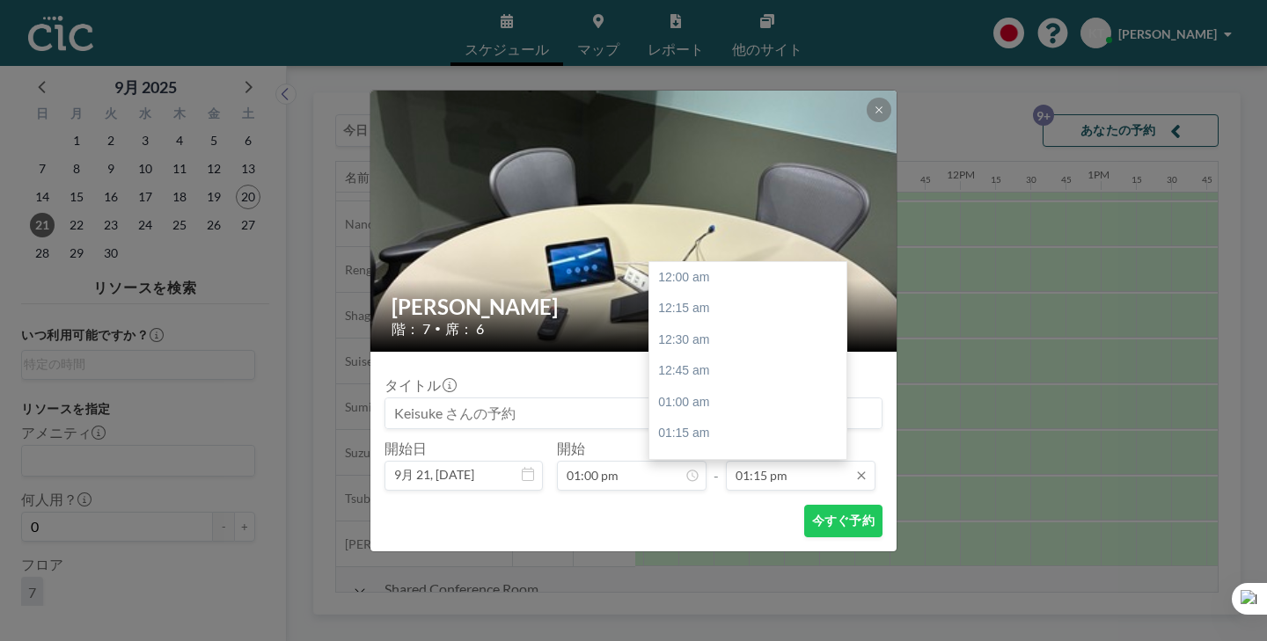
scroll to position [1489, 0]
click at [782, 461] on input "01:15 pm" at bounding box center [801, 476] width 150 height 30
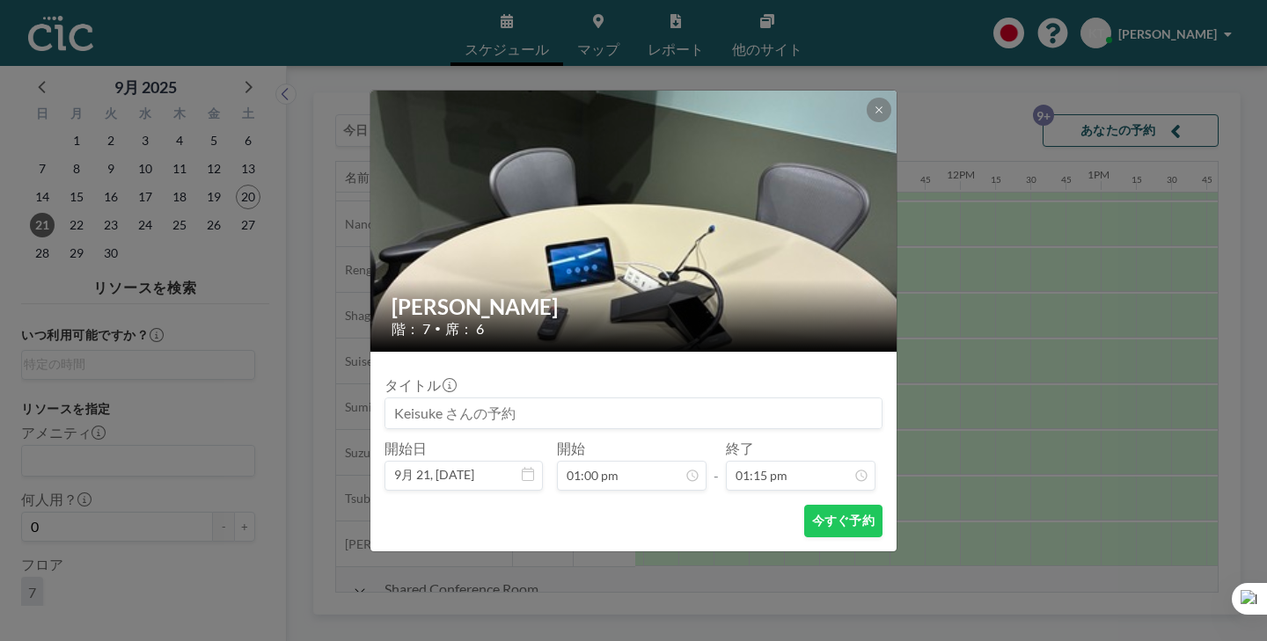
scroll to position [1460, 0]
click at [874, 115] on icon at bounding box center [879, 110] width 11 height 11
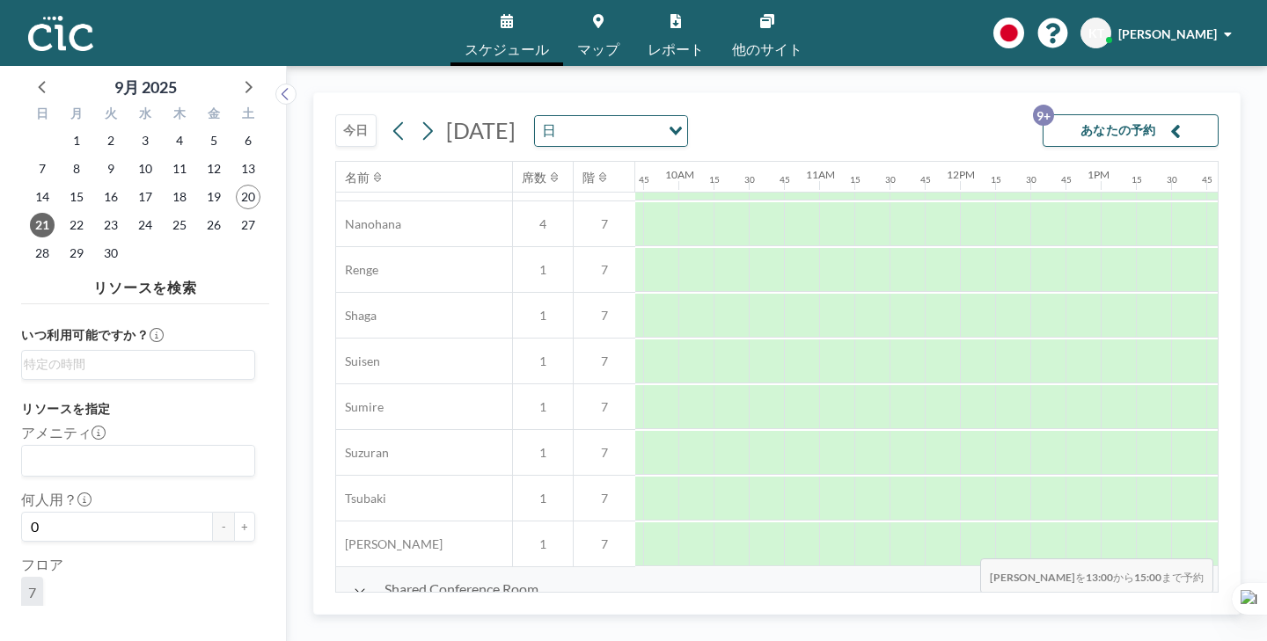
drag, startPoint x: 648, startPoint y: 586, endPoint x: 978, endPoint y: 578, distance: 330.9
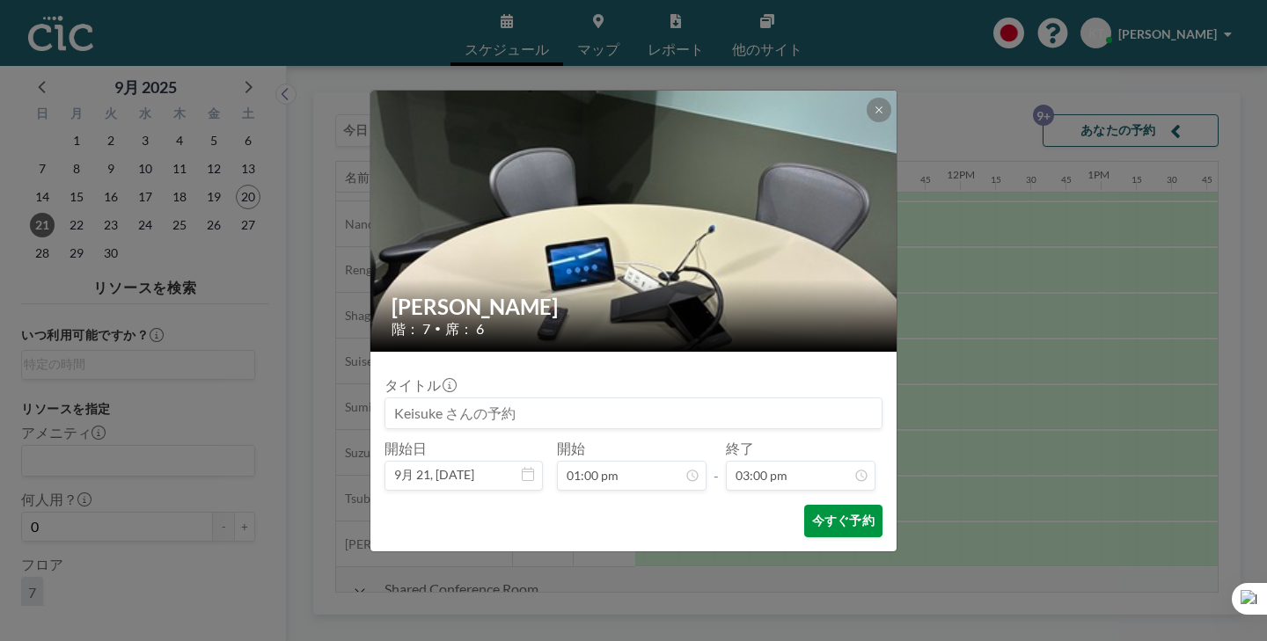
click at [829, 505] on button "今すぐ予約" at bounding box center [843, 521] width 78 height 33
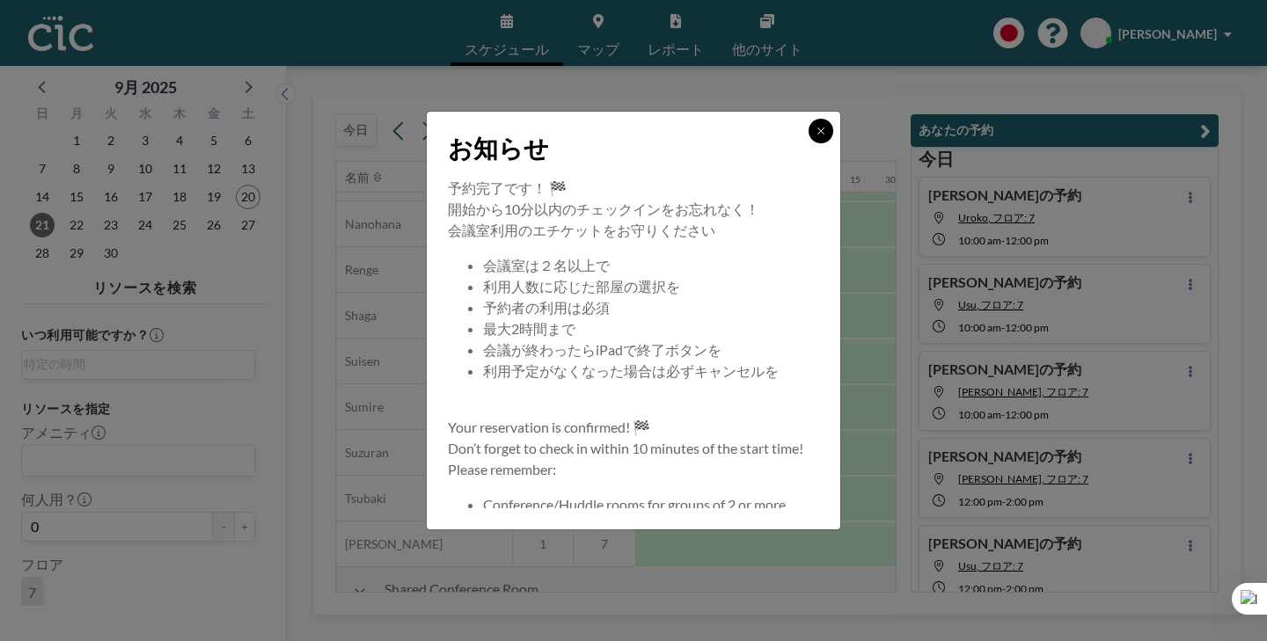
click at [809, 143] on button at bounding box center [821, 131] width 25 height 25
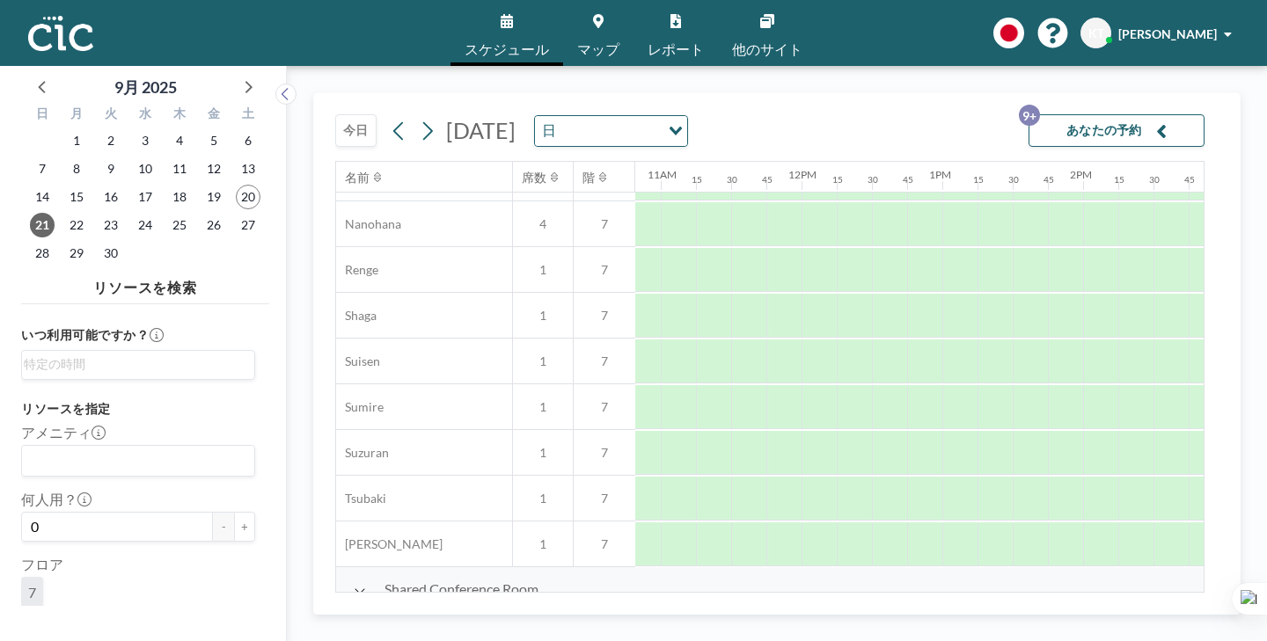
scroll to position [904, 1584]
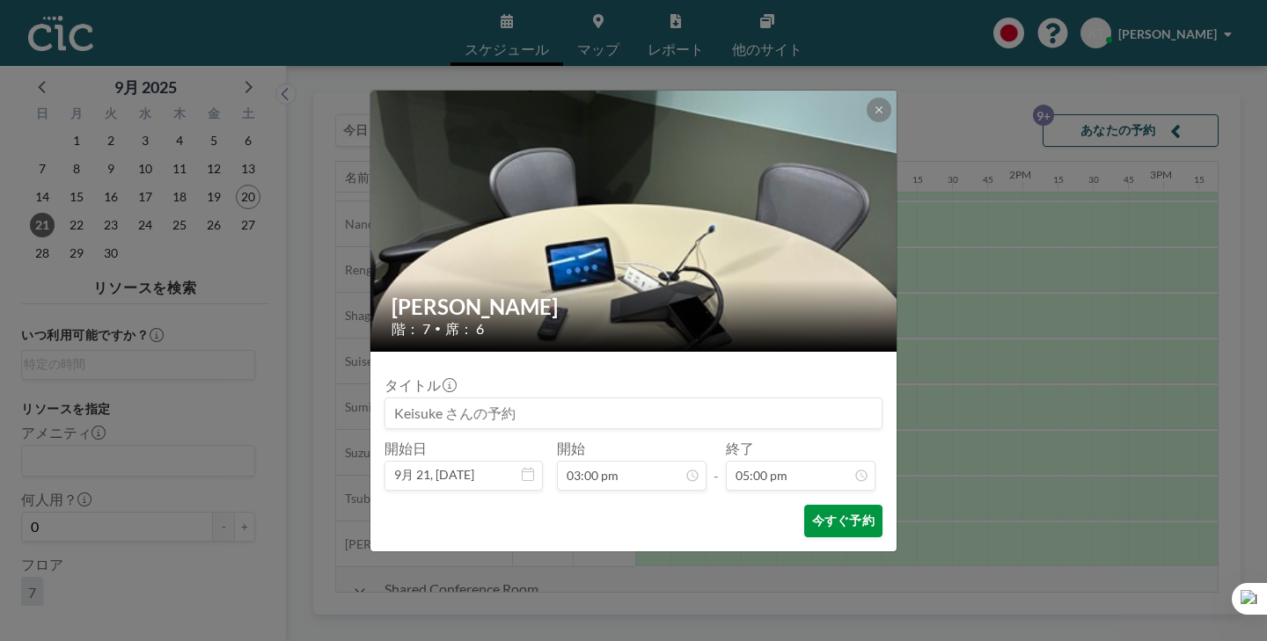
click at [808, 505] on button "今すぐ予約" at bounding box center [843, 521] width 78 height 33
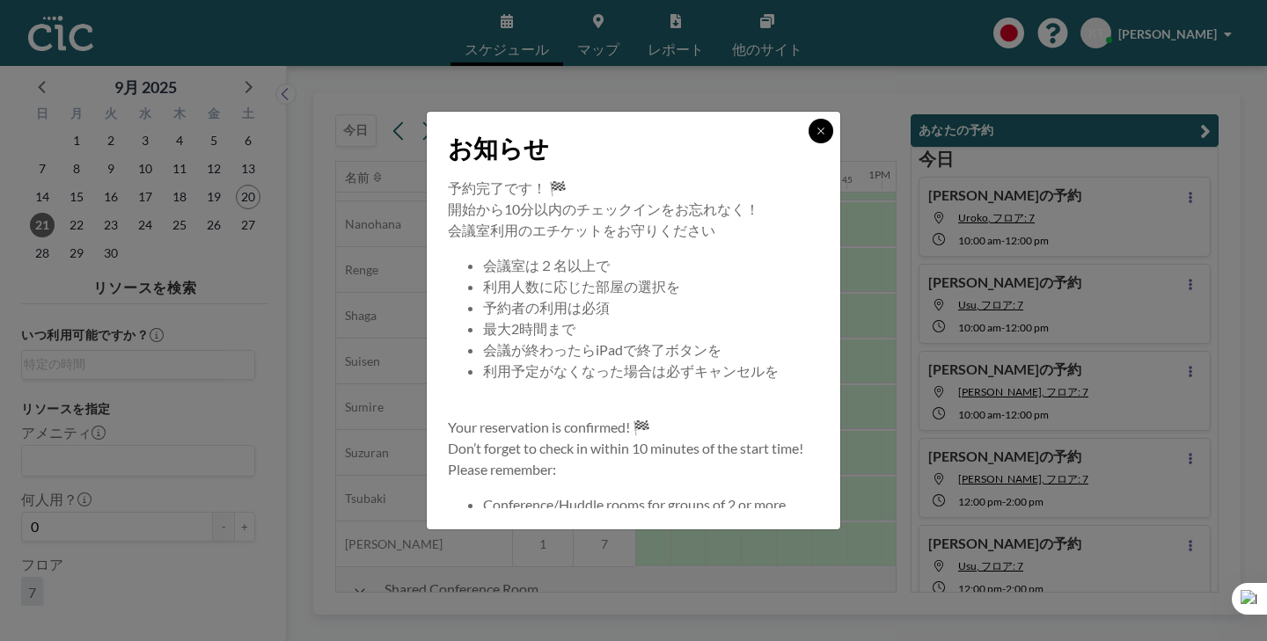
click at [816, 136] on icon at bounding box center [821, 131] width 11 height 11
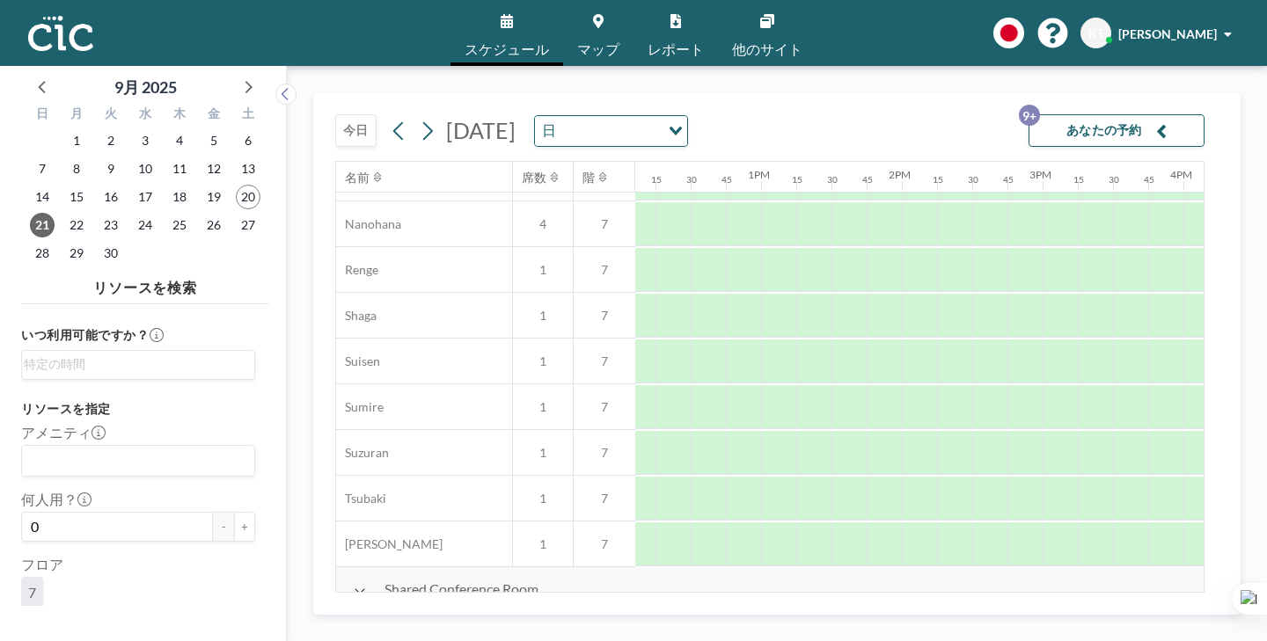
scroll to position [904, 1785]
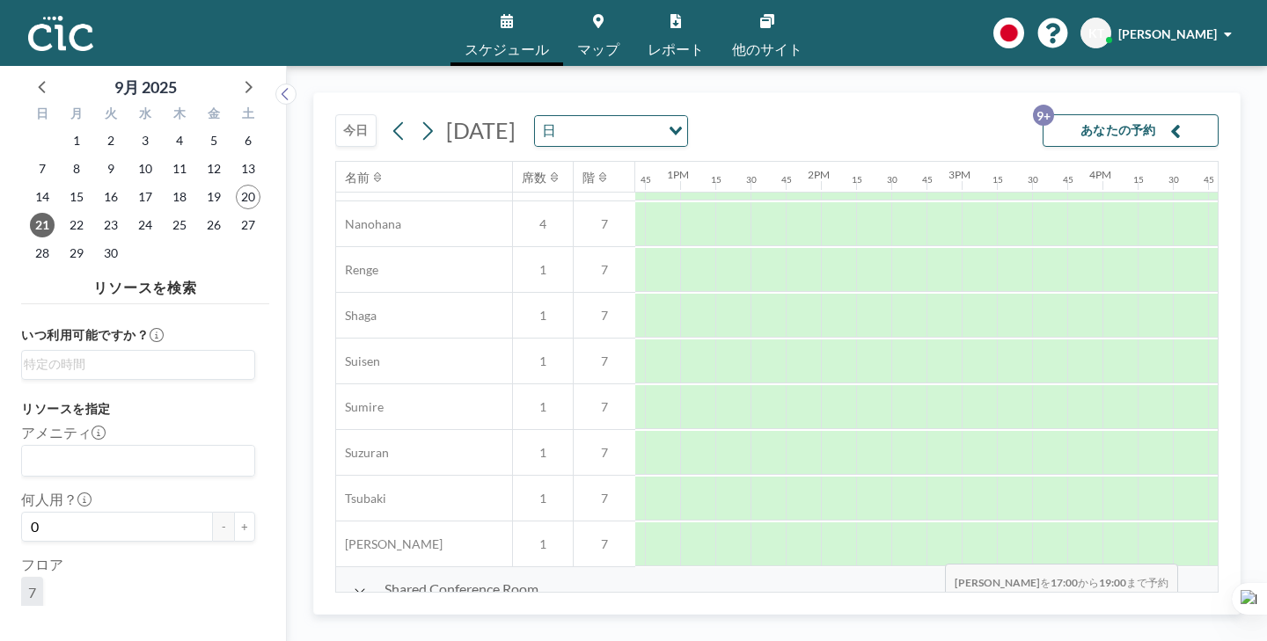
drag, startPoint x: 690, startPoint y: 575, endPoint x: 940, endPoint y: 583, distance: 250.9
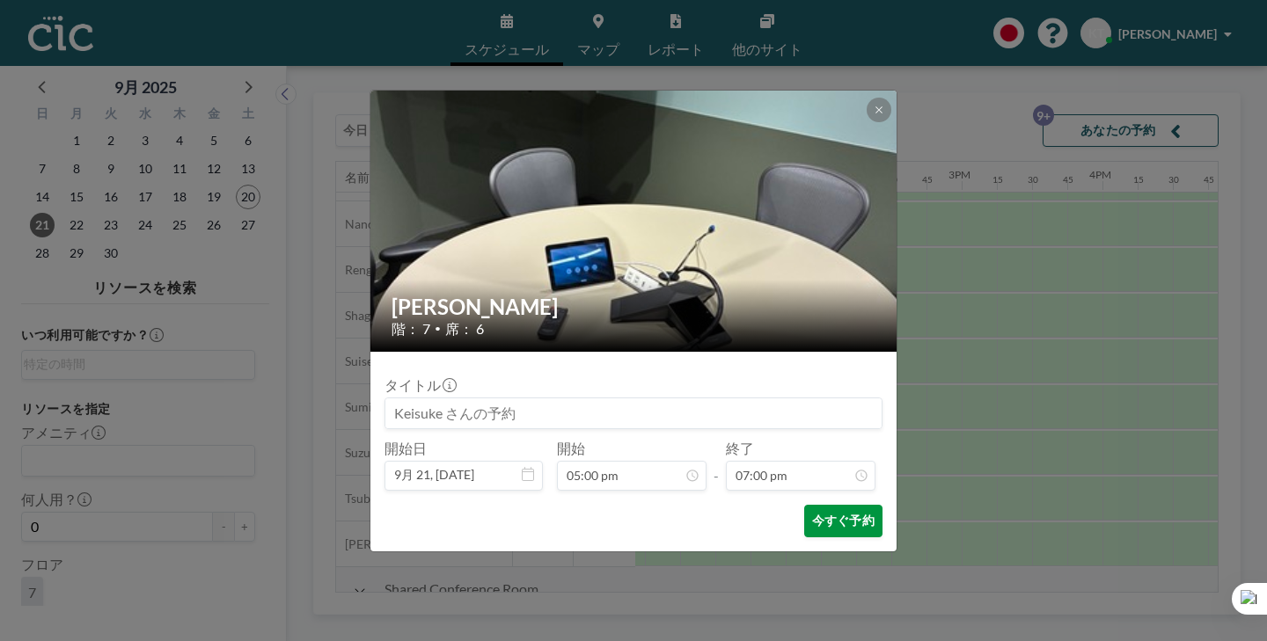
click at [820, 505] on button "今すぐ予約" at bounding box center [843, 521] width 78 height 33
